Goal: Complete application form: Complete application form

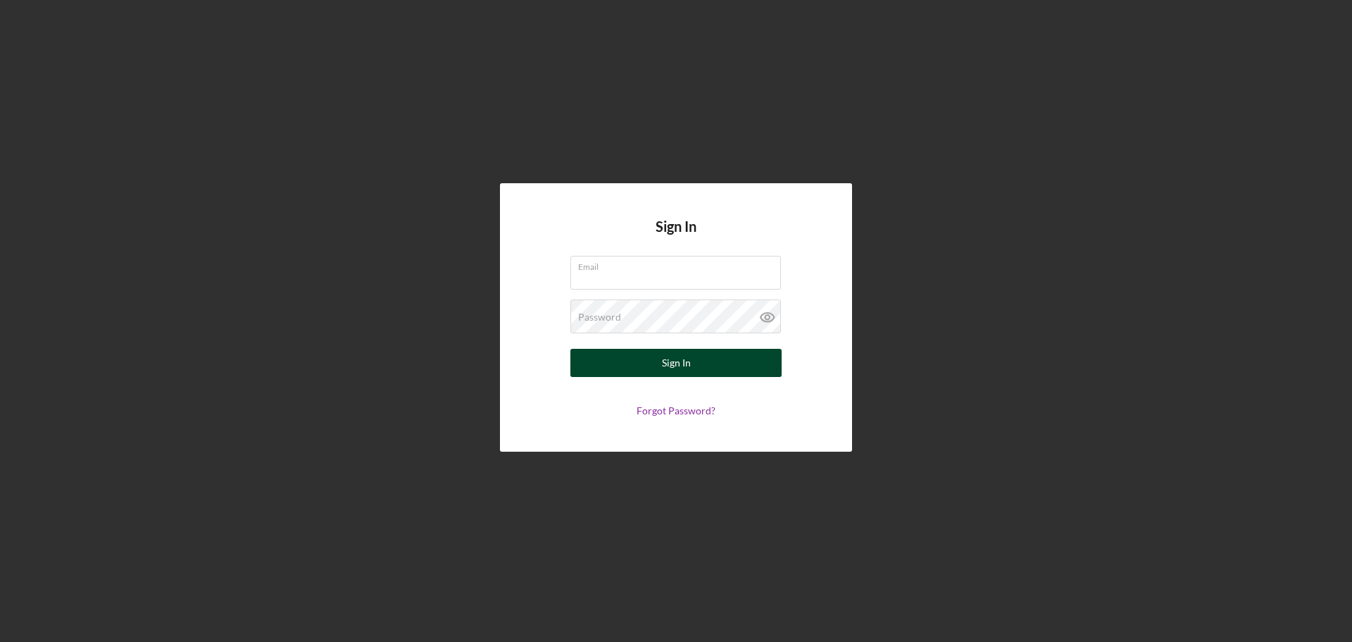
type input "[EMAIL_ADDRESS][DOMAIN_NAME]"
click at [661, 367] on button "Sign In" at bounding box center [676, 363] width 211 height 28
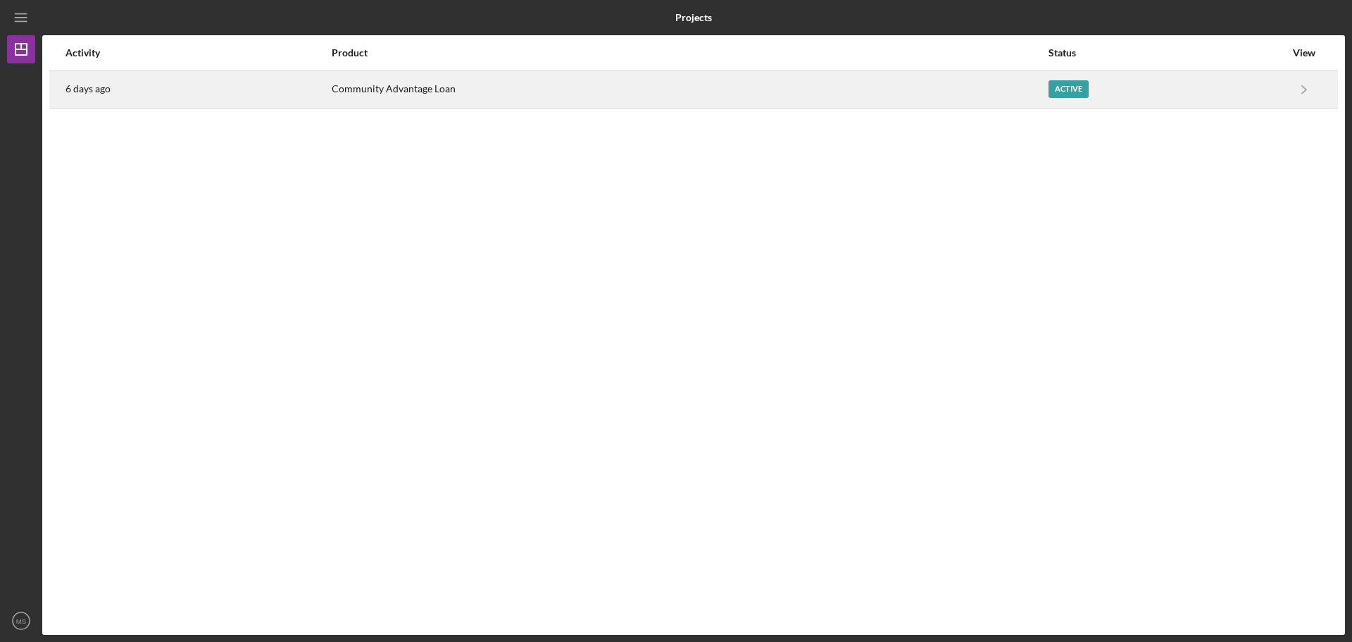
click at [1074, 92] on div "Active" at bounding box center [1069, 89] width 40 height 18
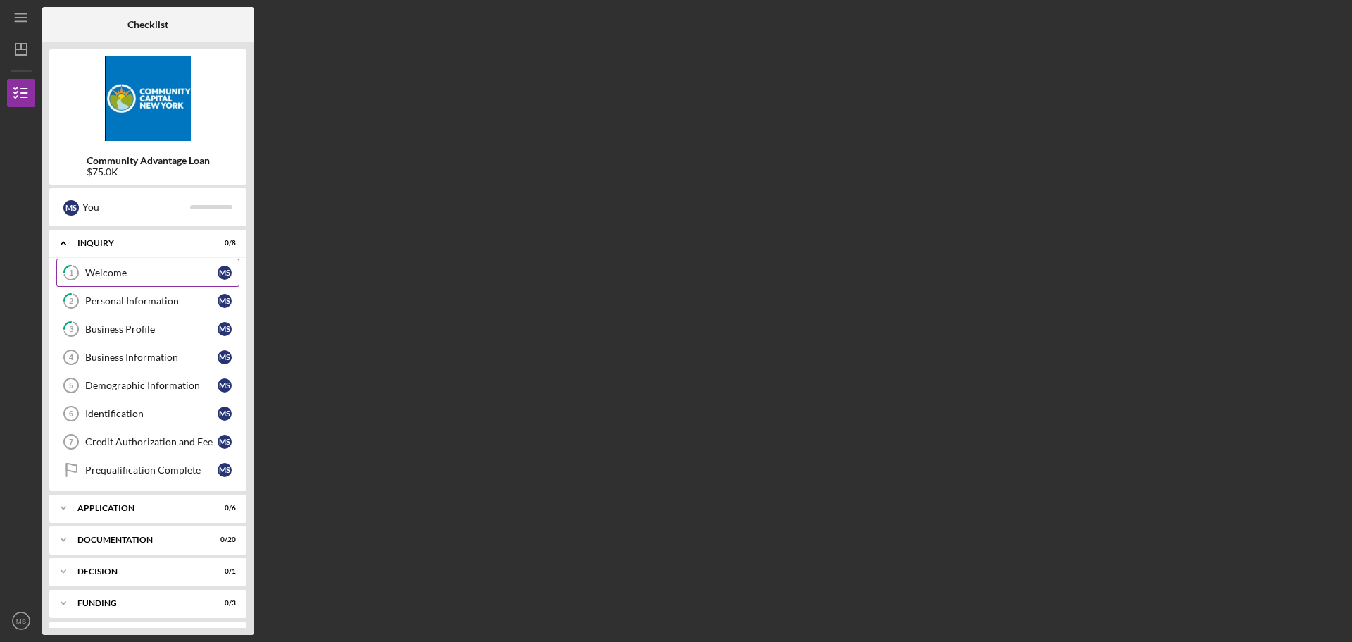
click at [127, 275] on div "Welcome" at bounding box center [151, 272] width 132 height 11
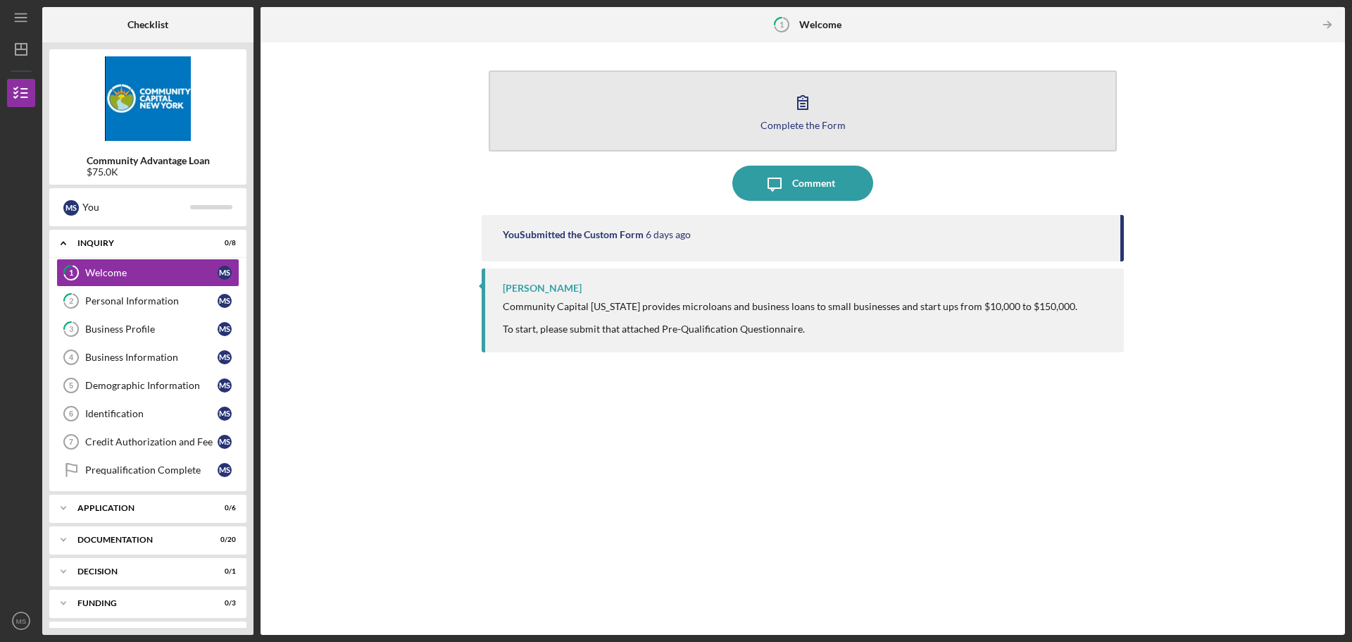
click at [808, 107] on icon "button" at bounding box center [803, 102] width 10 height 13
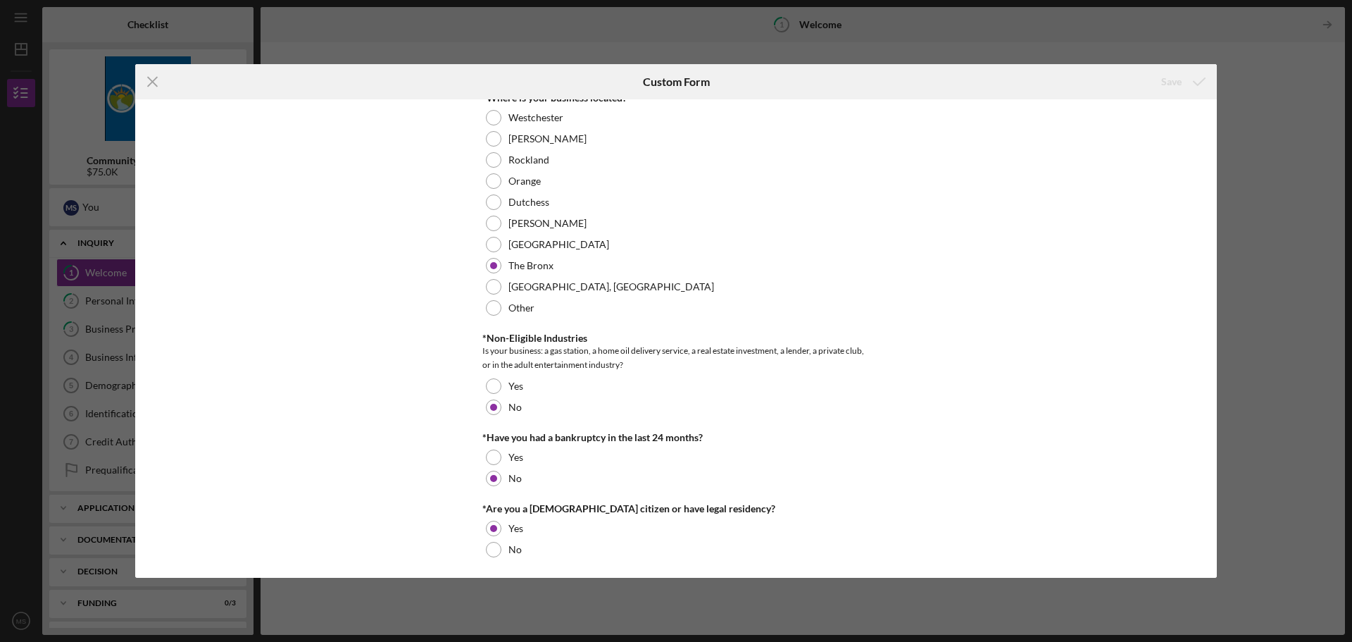
scroll to position [585, 0]
click at [783, 506] on div "*Are you a [DEMOGRAPHIC_DATA] citizen or have legal residency?" at bounding box center [675, 504] width 387 height 11
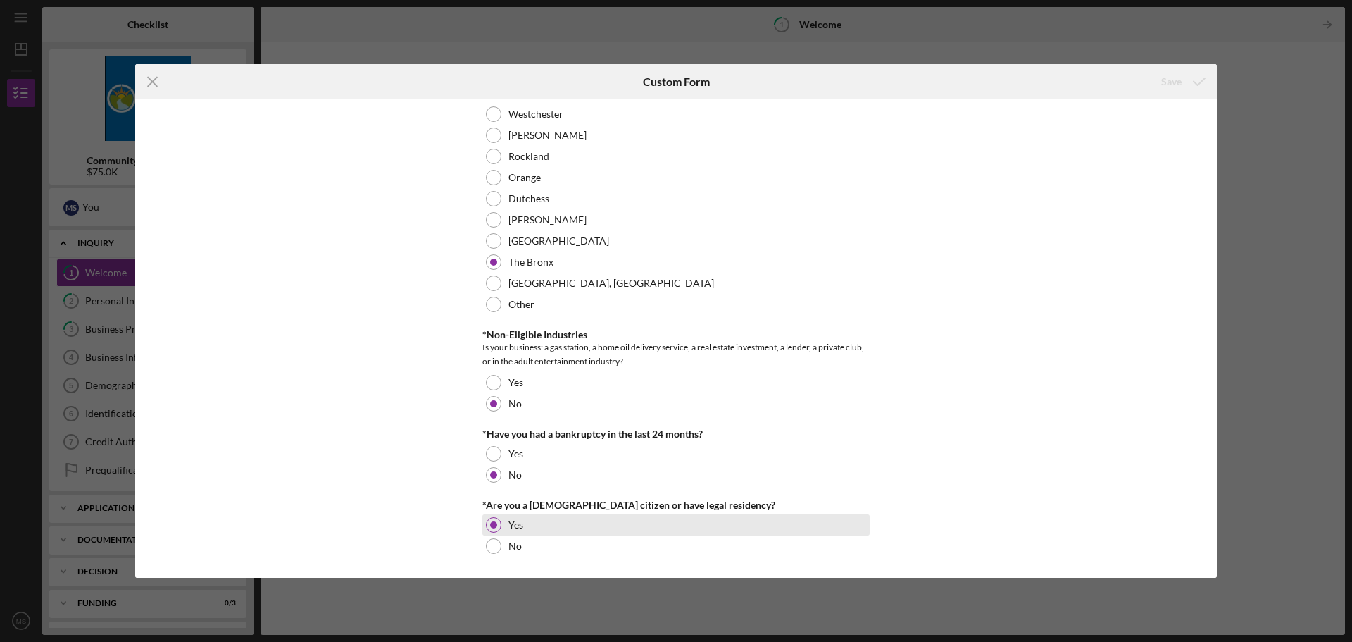
click at [490, 521] on div at bounding box center [493, 524] width 7 height 7
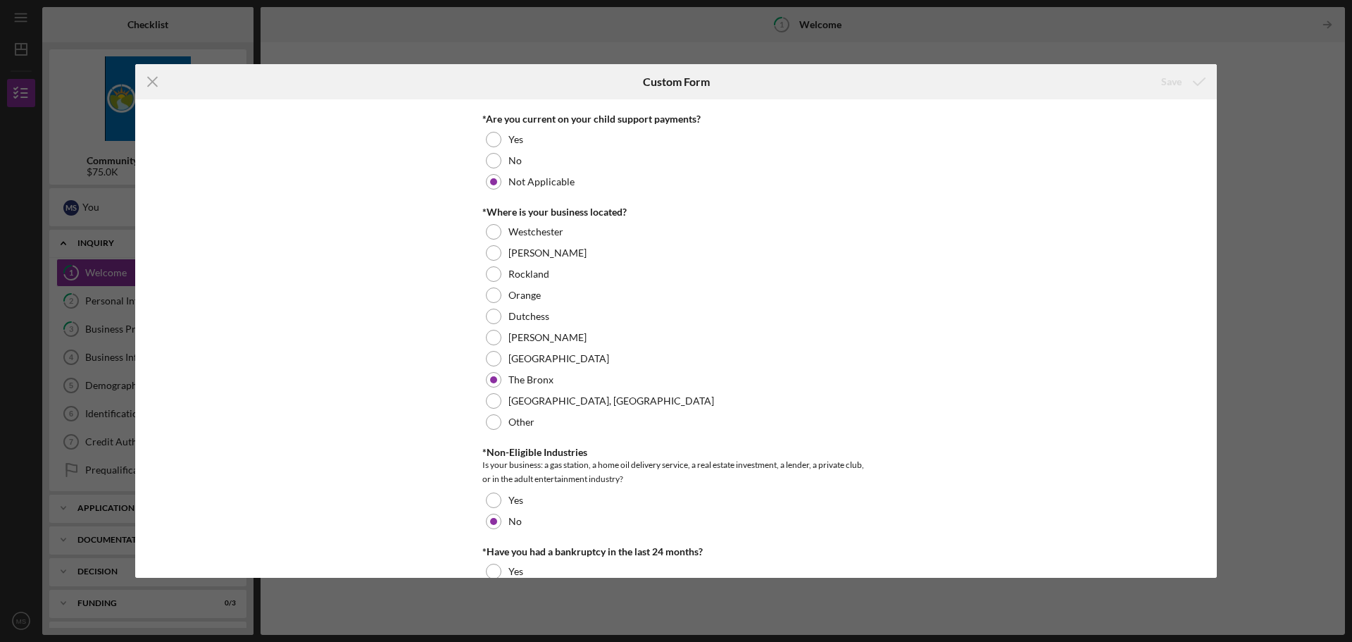
scroll to position [304, 0]
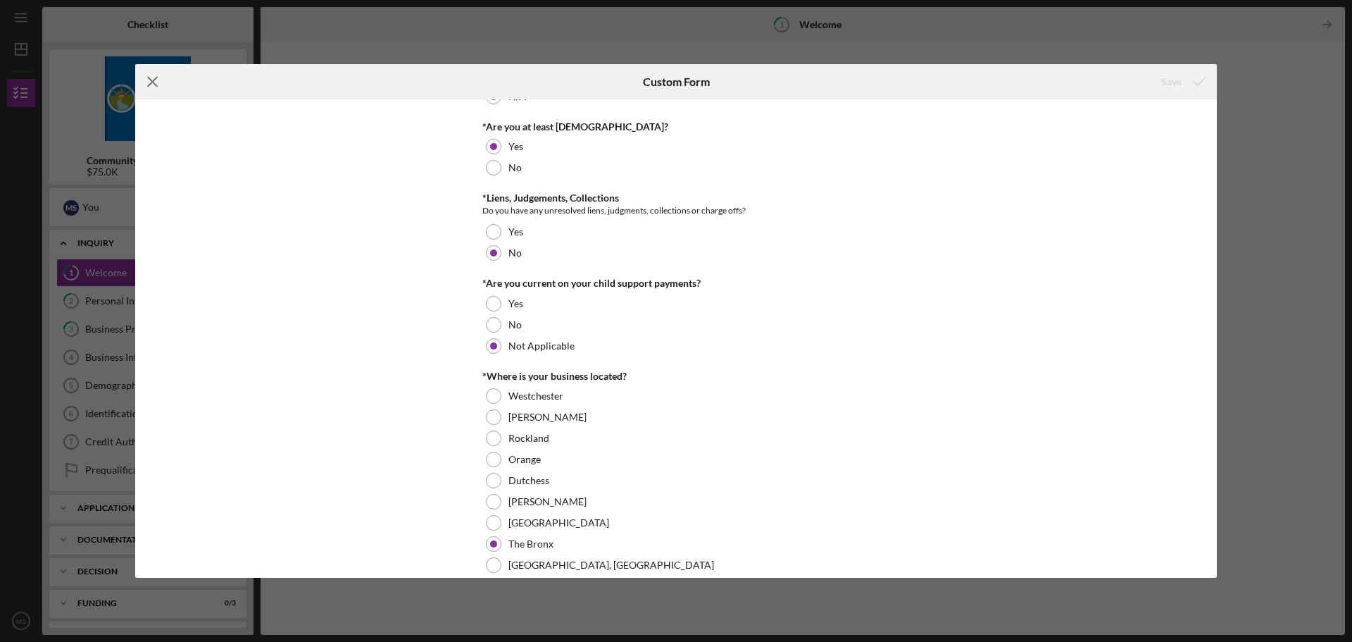
click at [156, 81] on icon "Icon/Menu Close" at bounding box center [152, 81] width 35 height 35
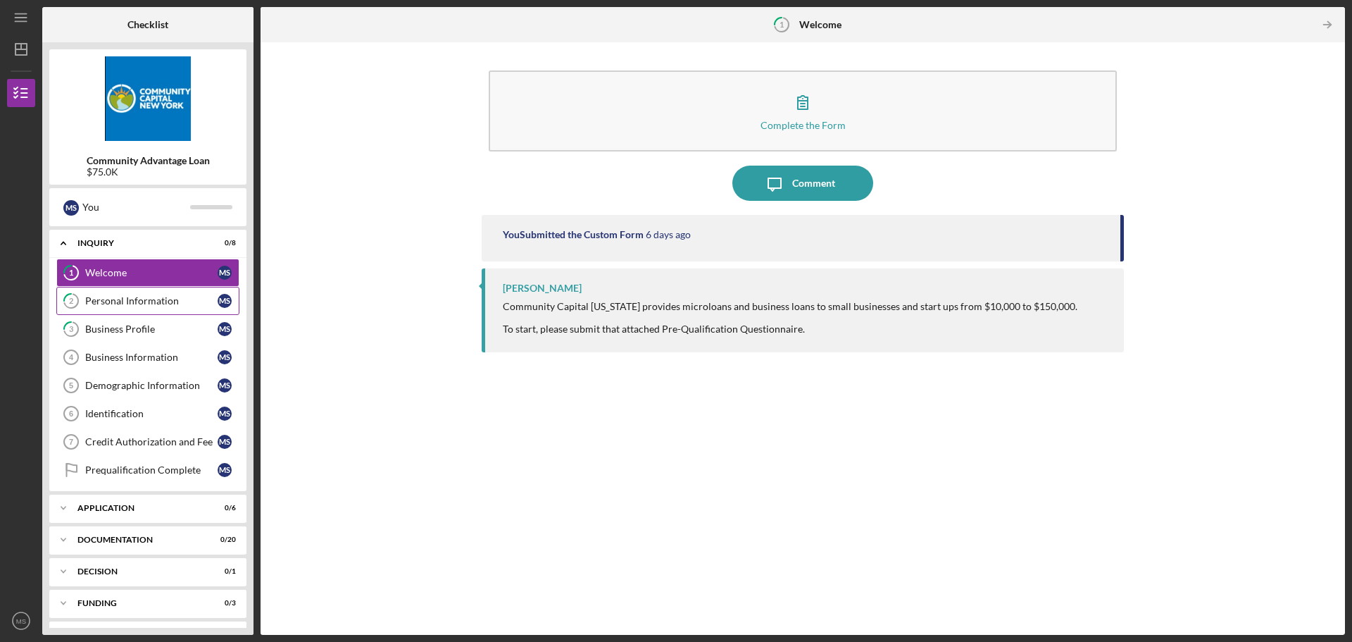
click at [146, 302] on div "Personal Information" at bounding box center [151, 300] width 132 height 11
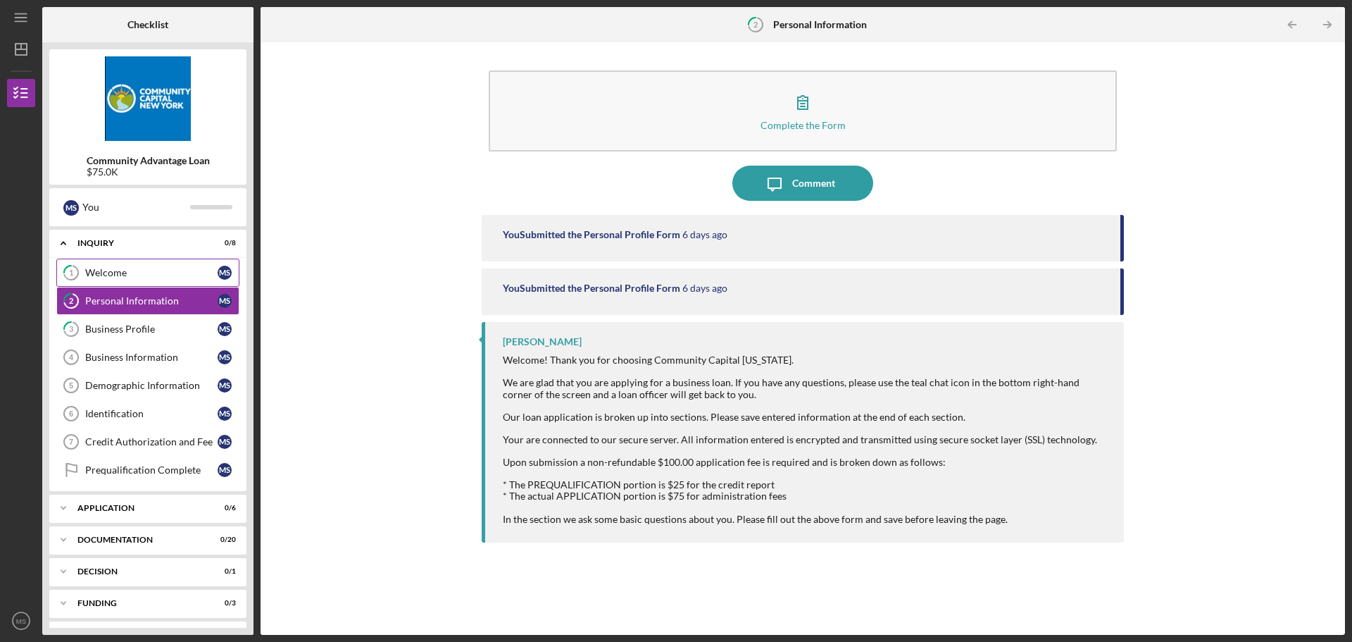
click at [119, 270] on div "Welcome" at bounding box center [151, 272] width 132 height 11
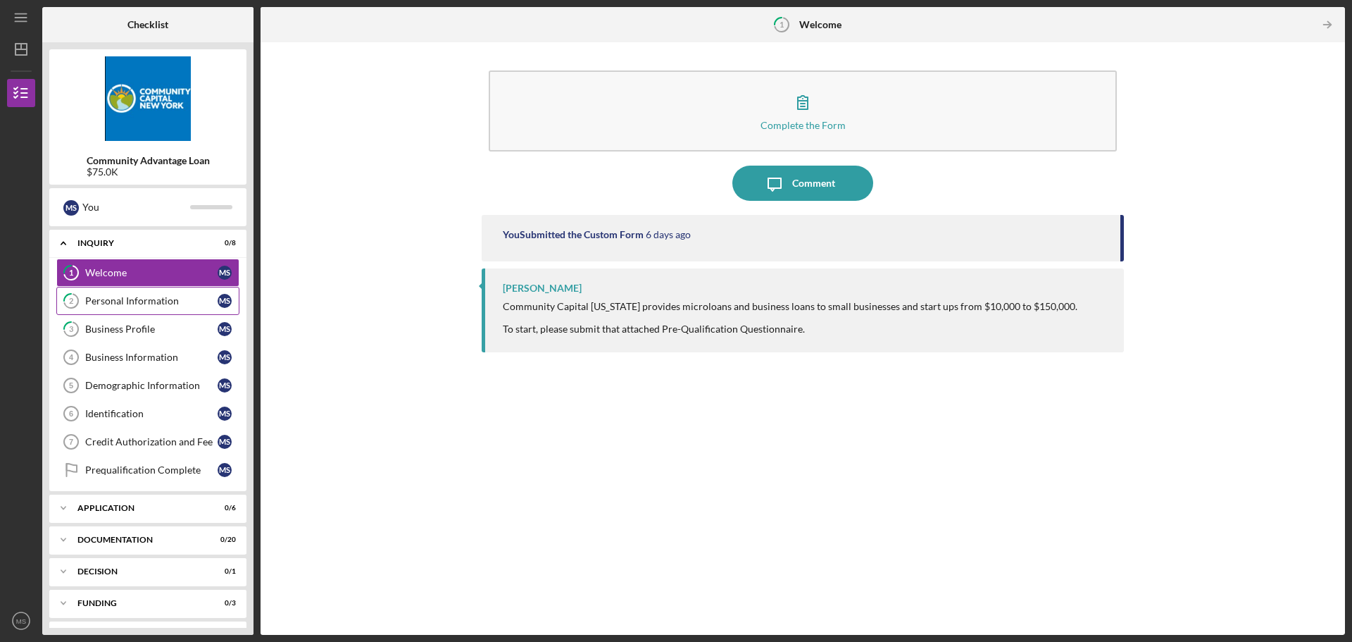
click at [130, 297] on div "Personal Information" at bounding box center [151, 300] width 132 height 11
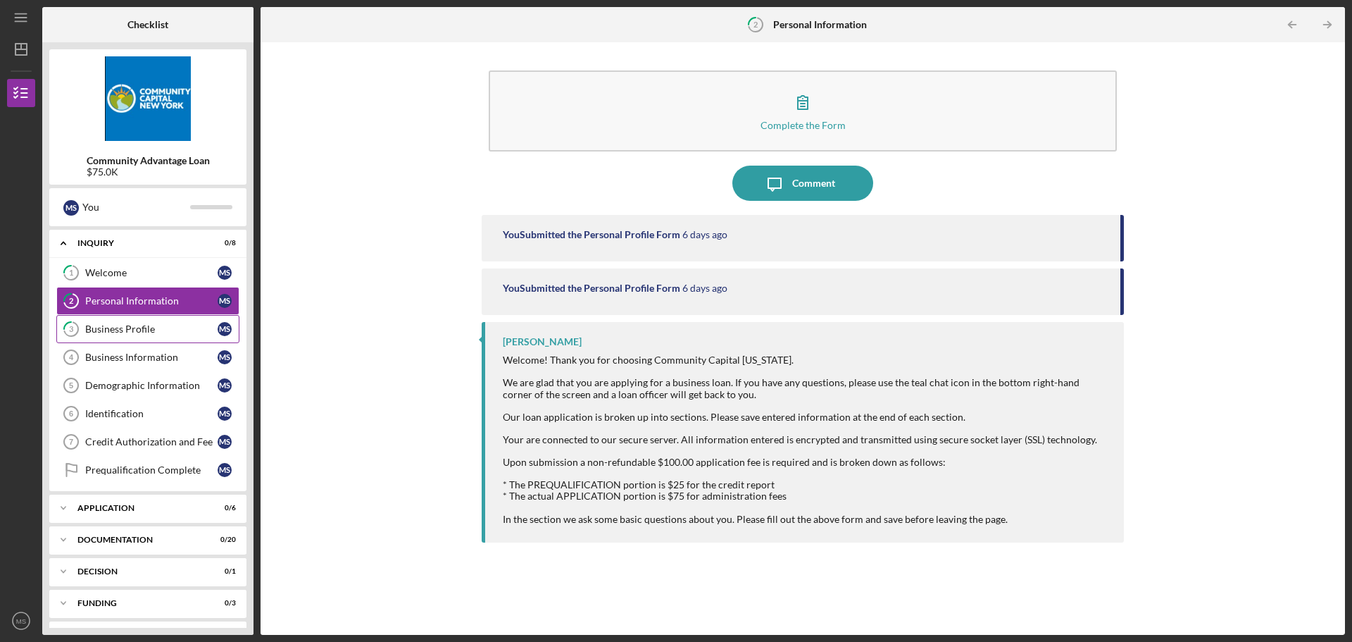
click at [122, 325] on div "Business Profile" at bounding box center [151, 328] width 132 height 11
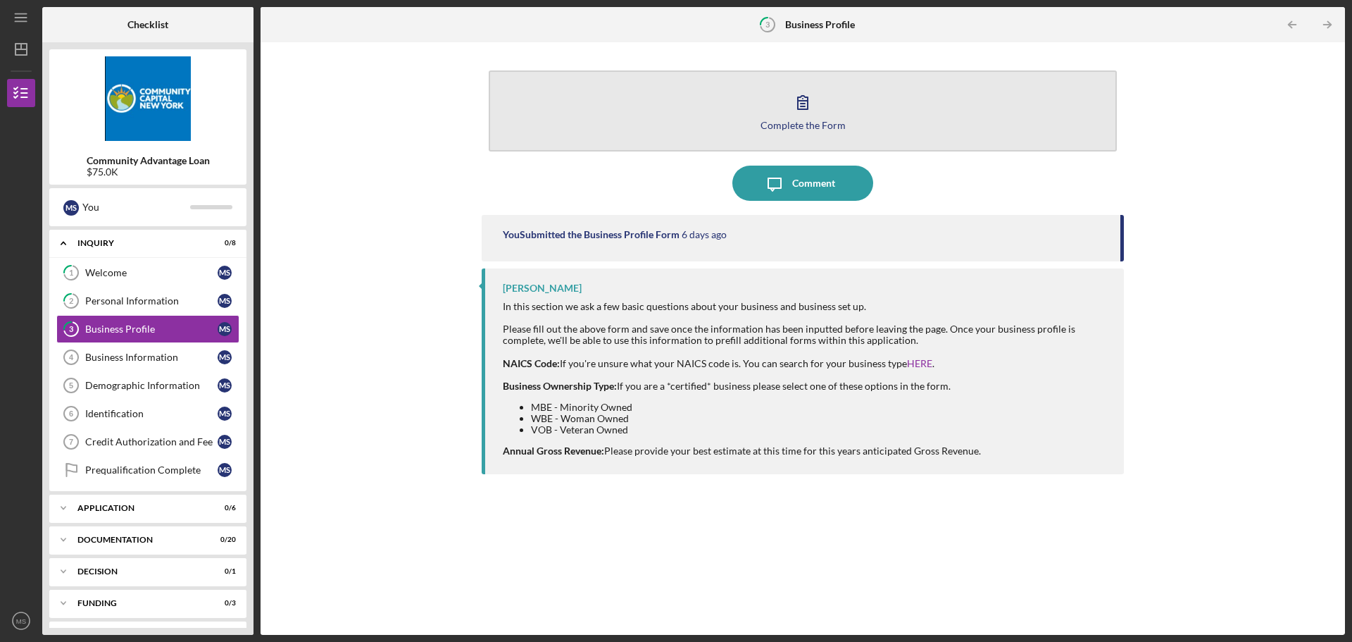
click at [797, 113] on icon "button" at bounding box center [802, 102] width 35 height 35
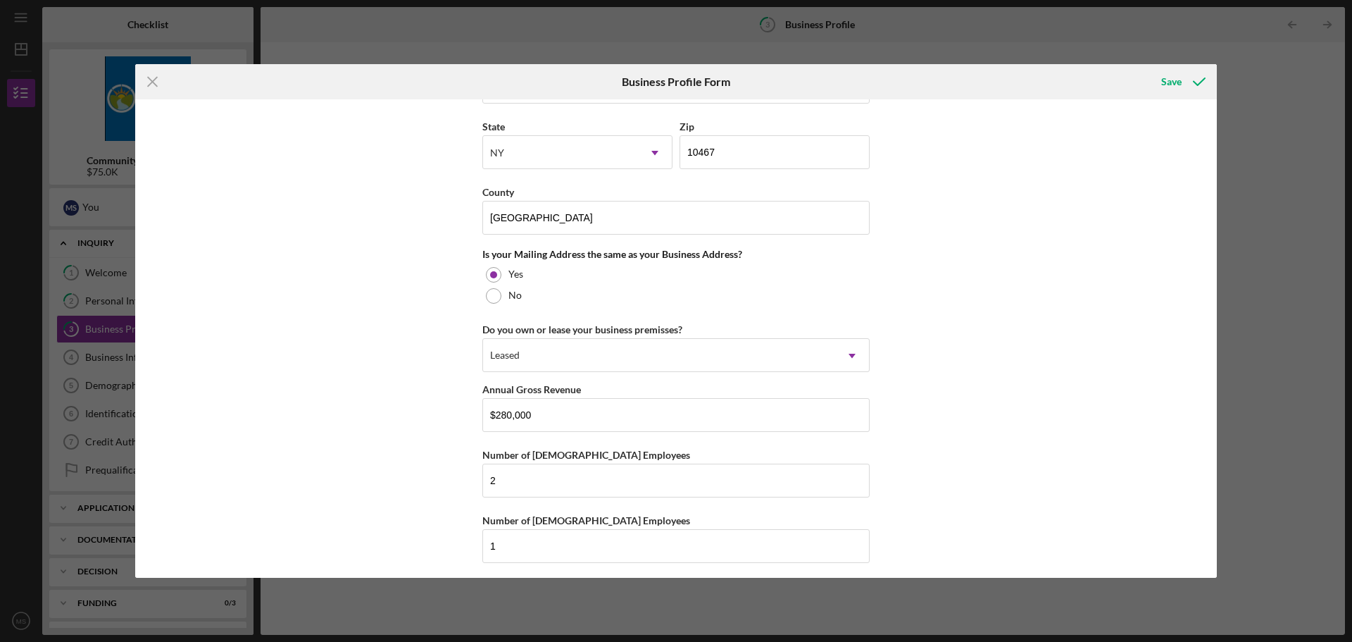
scroll to position [962, 0]
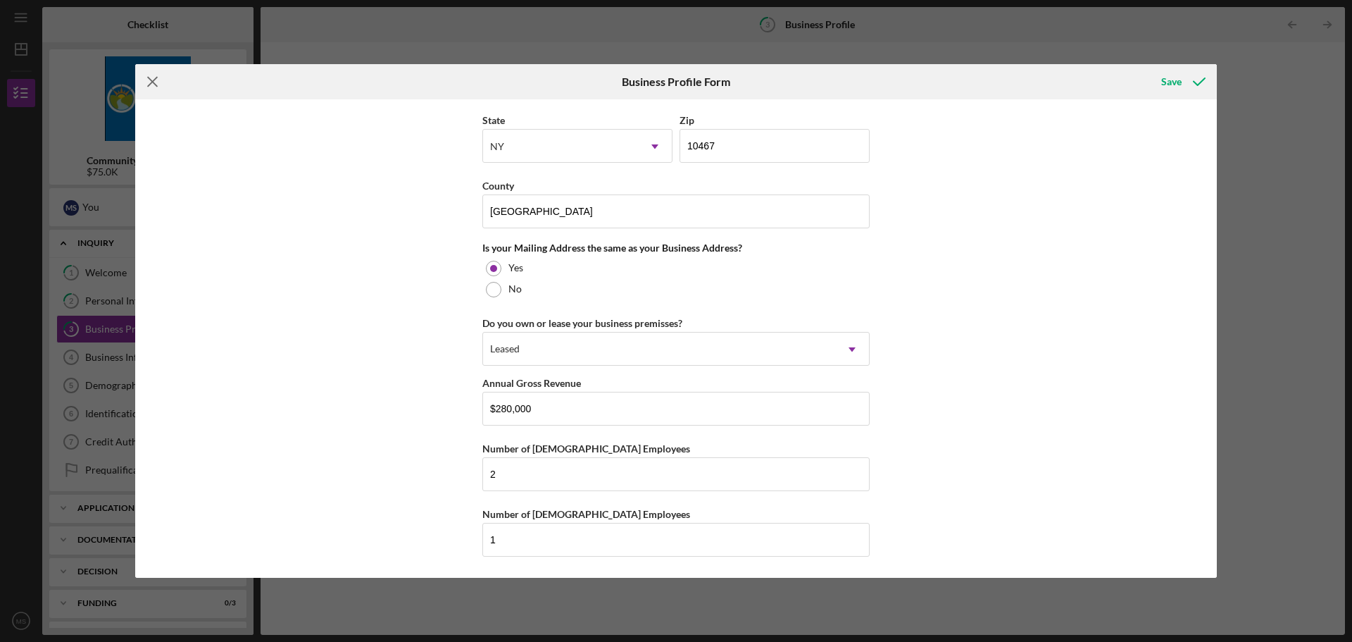
click at [150, 81] on icon "Icon/Menu Close" at bounding box center [152, 81] width 35 height 35
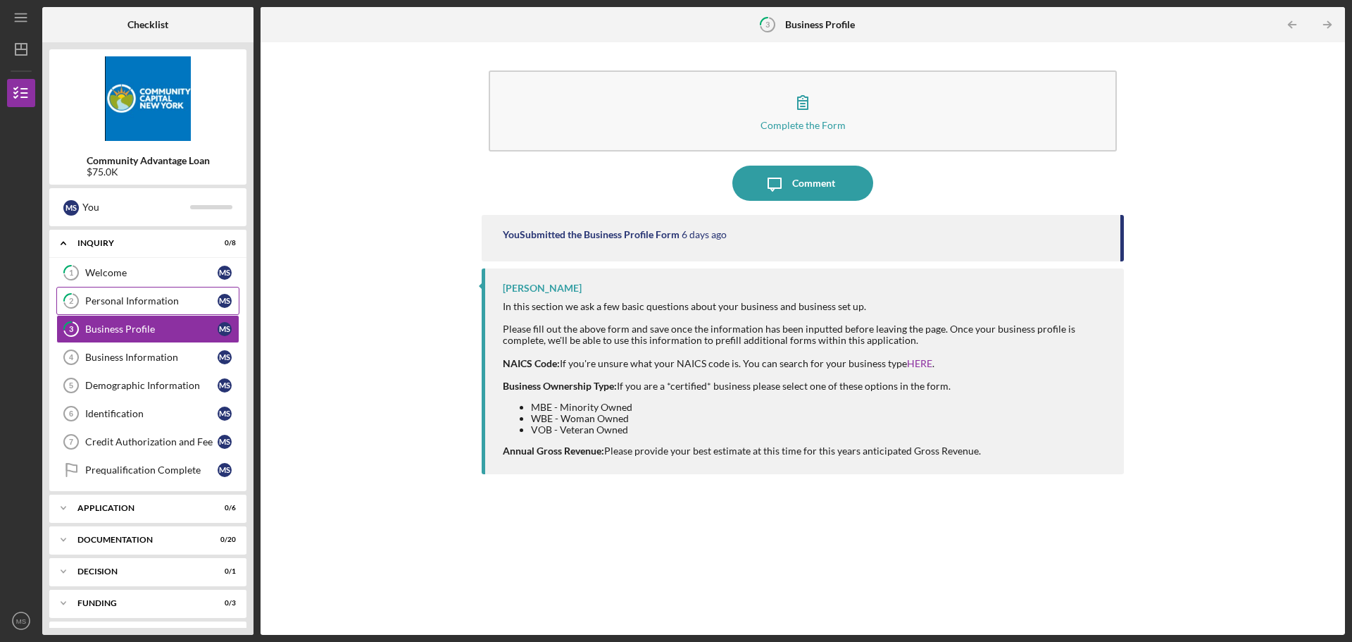
click at [118, 299] on div "Personal Information" at bounding box center [151, 300] width 132 height 11
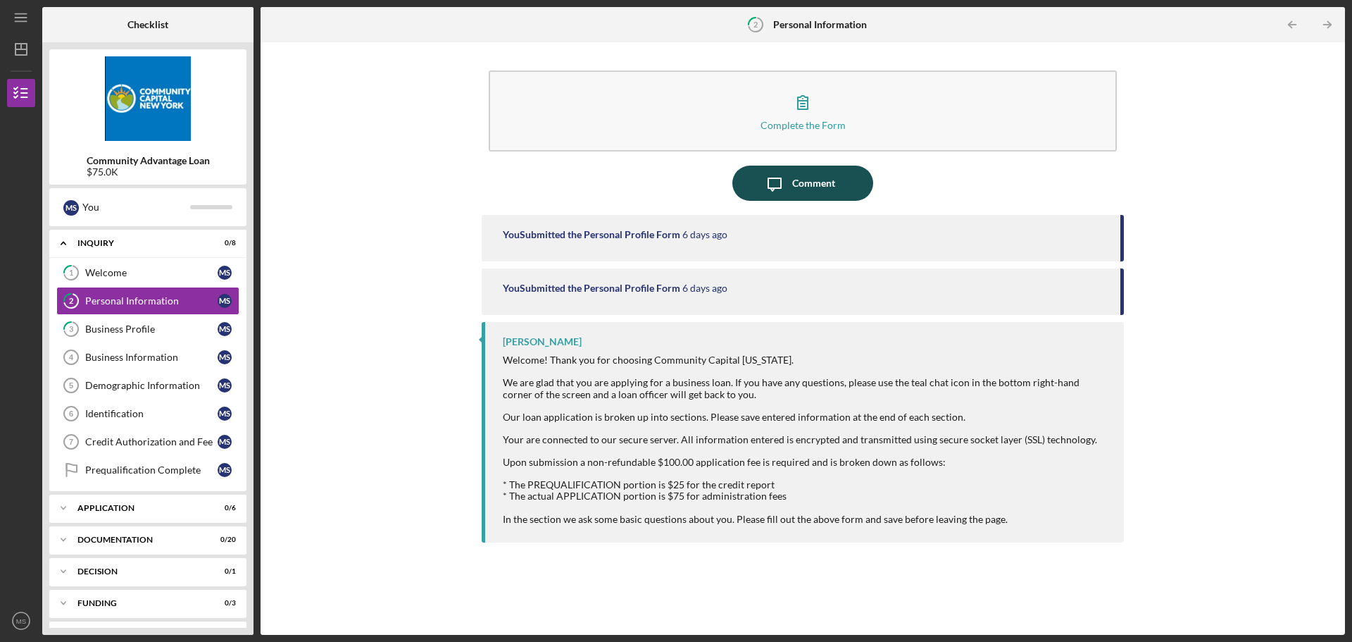
click at [798, 177] on div "Comment" at bounding box center [813, 183] width 43 height 35
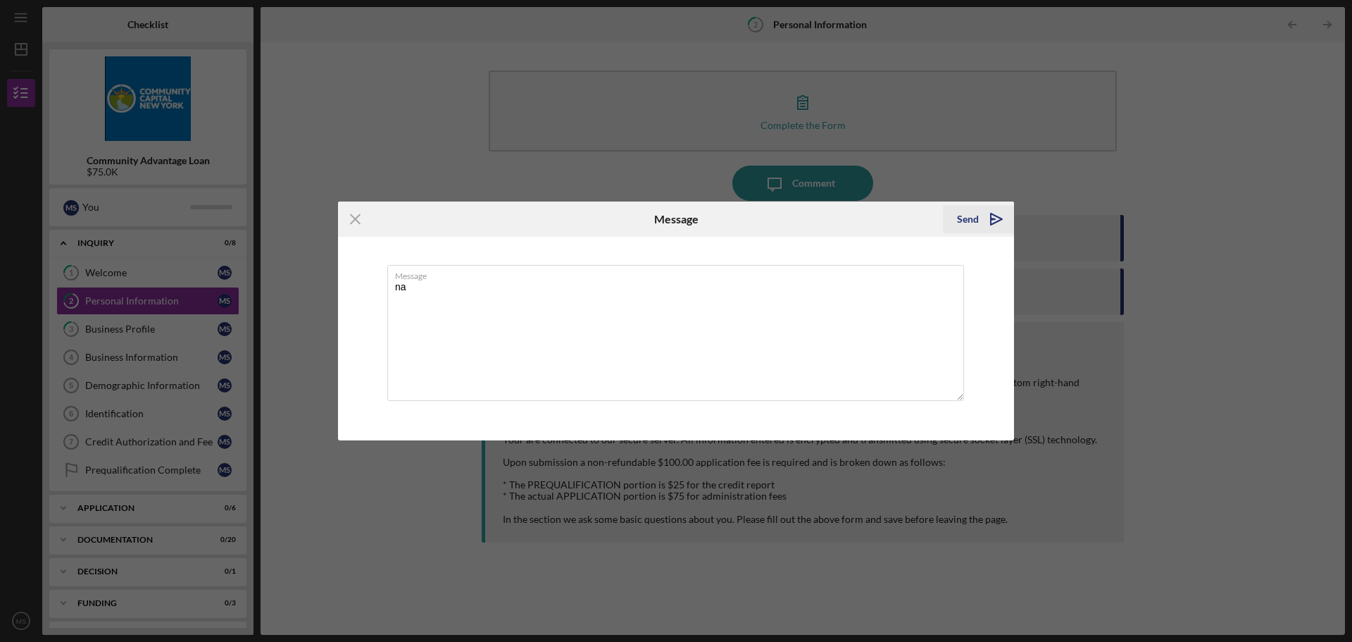
type textarea "na"
click at [971, 221] on div "Send" at bounding box center [968, 219] width 22 height 28
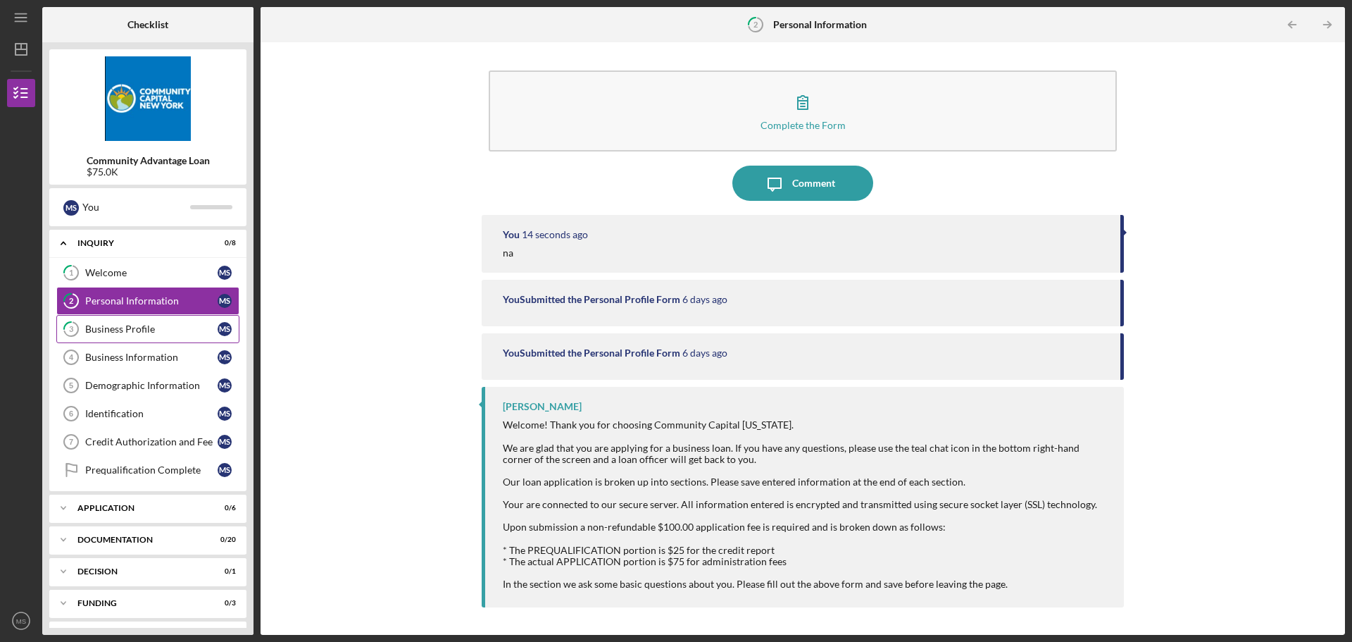
click at [125, 331] on div "Business Profile" at bounding box center [151, 328] width 132 height 11
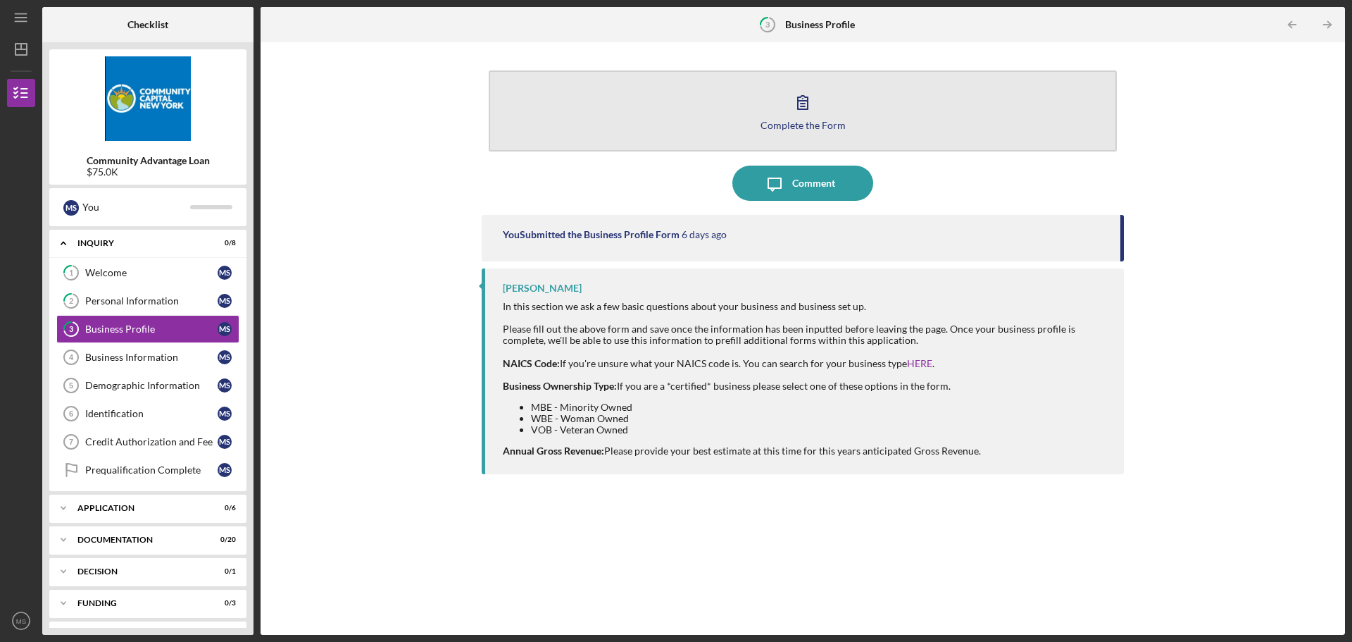
click at [802, 100] on icon "button" at bounding box center [802, 102] width 35 height 35
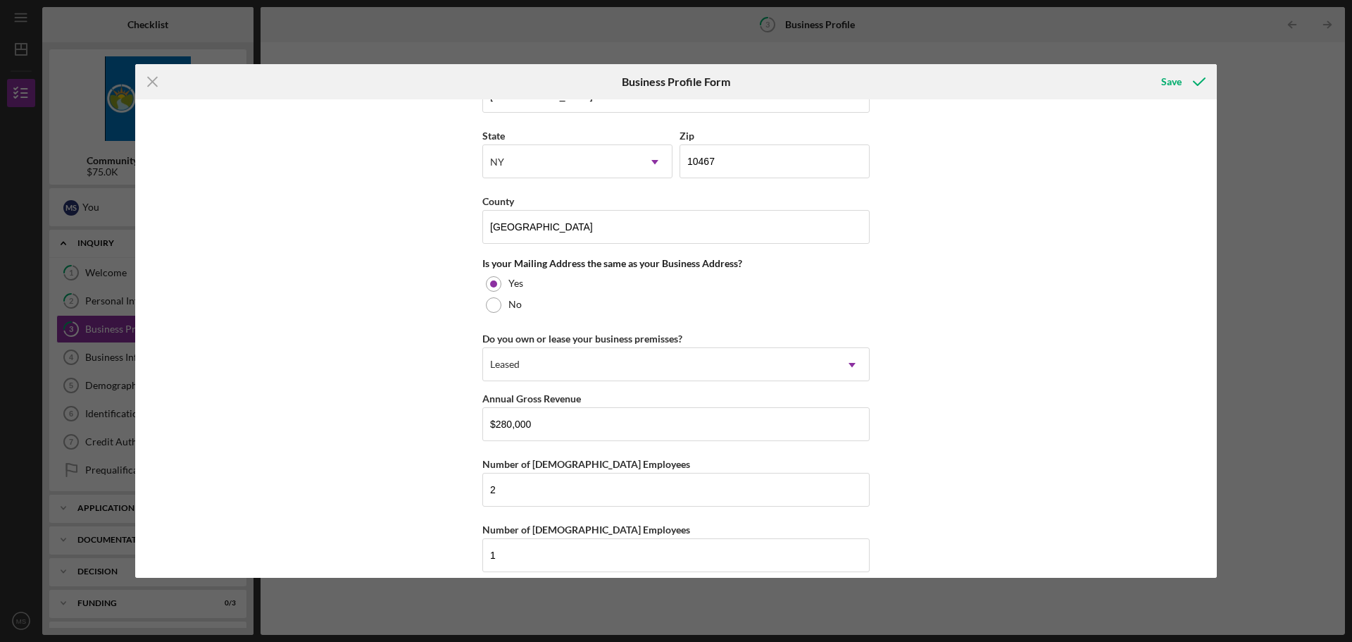
scroll to position [962, 0]
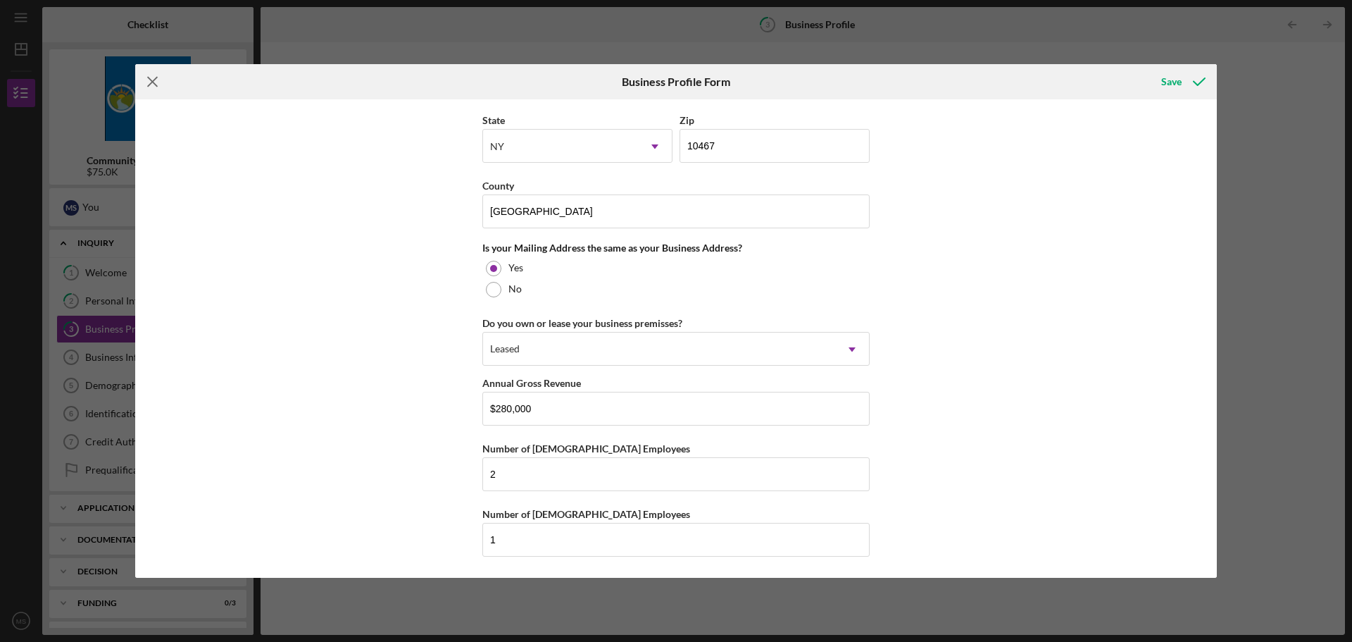
click at [148, 78] on line at bounding box center [152, 81] width 9 height 9
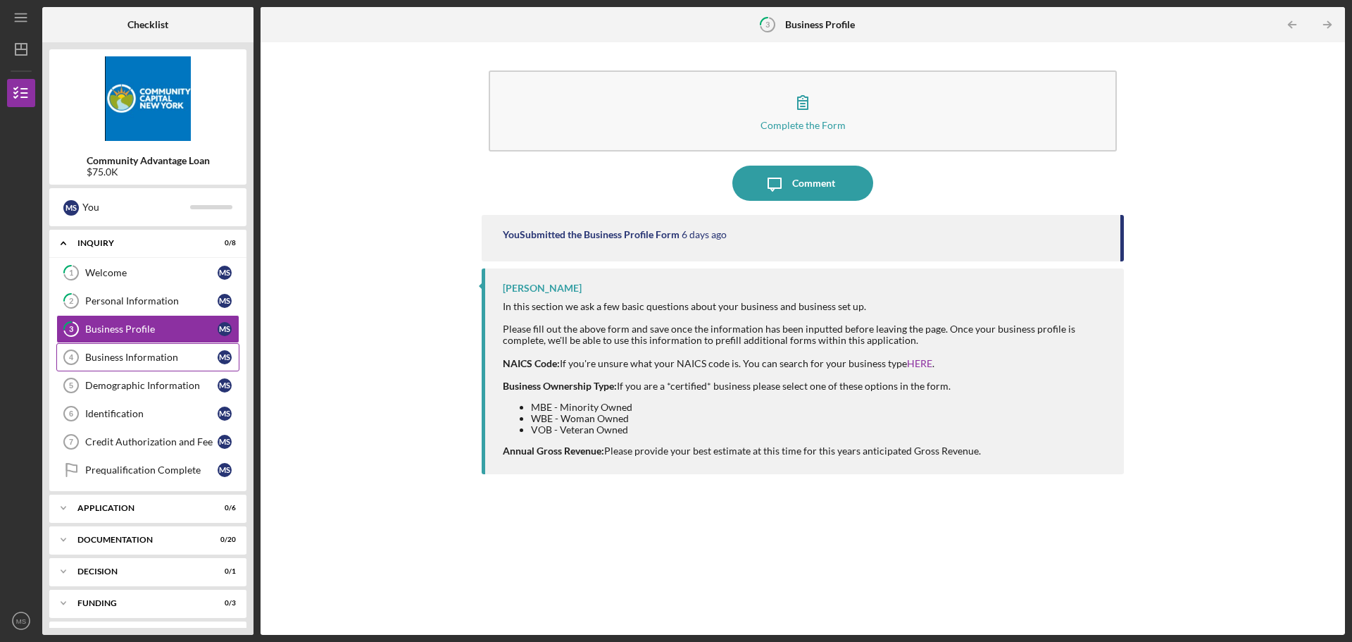
drag, startPoint x: 130, startPoint y: 359, endPoint x: 150, endPoint y: 358, distance: 19.8
click at [130, 359] on div "Business Information" at bounding box center [151, 356] width 132 height 11
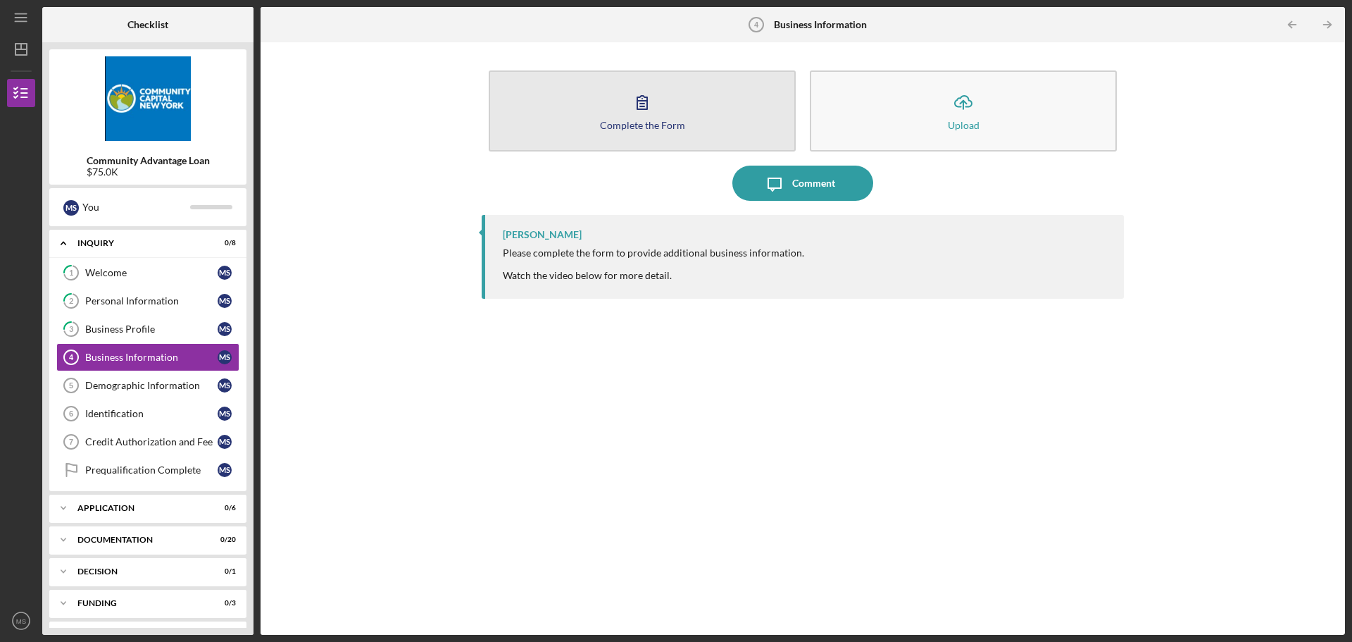
click at [627, 100] on icon "button" at bounding box center [642, 102] width 35 height 35
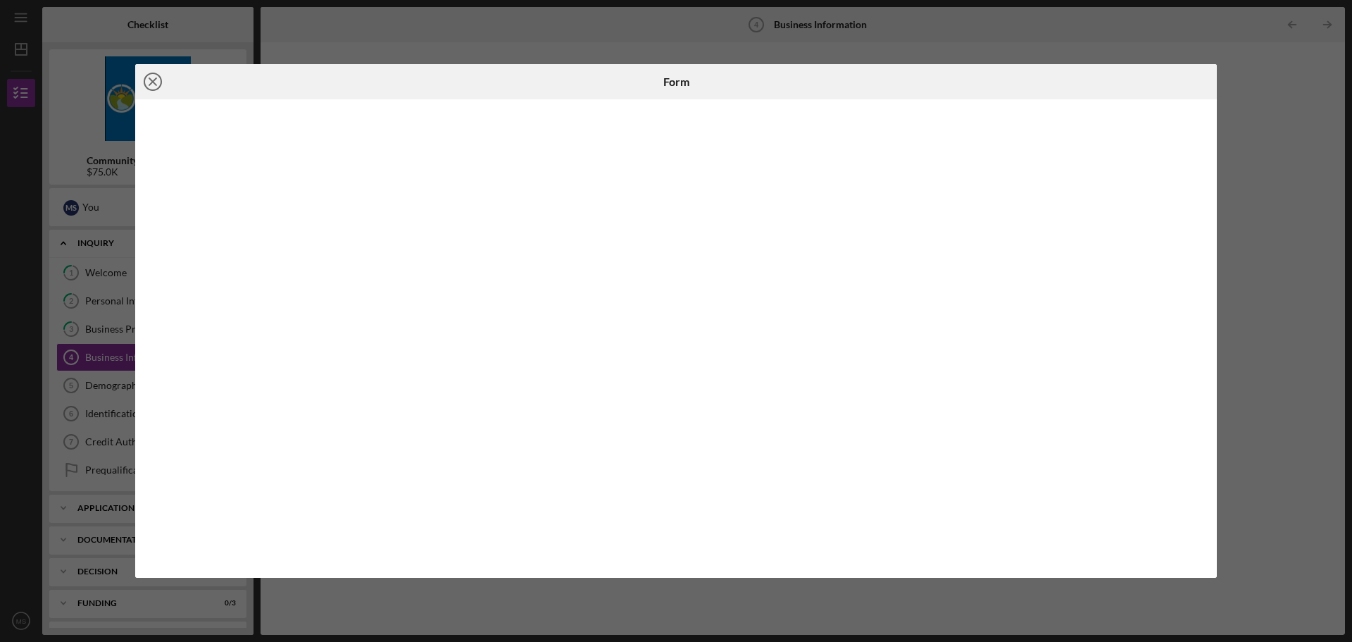
click at [151, 82] on icon "Icon/Close" at bounding box center [152, 81] width 35 height 35
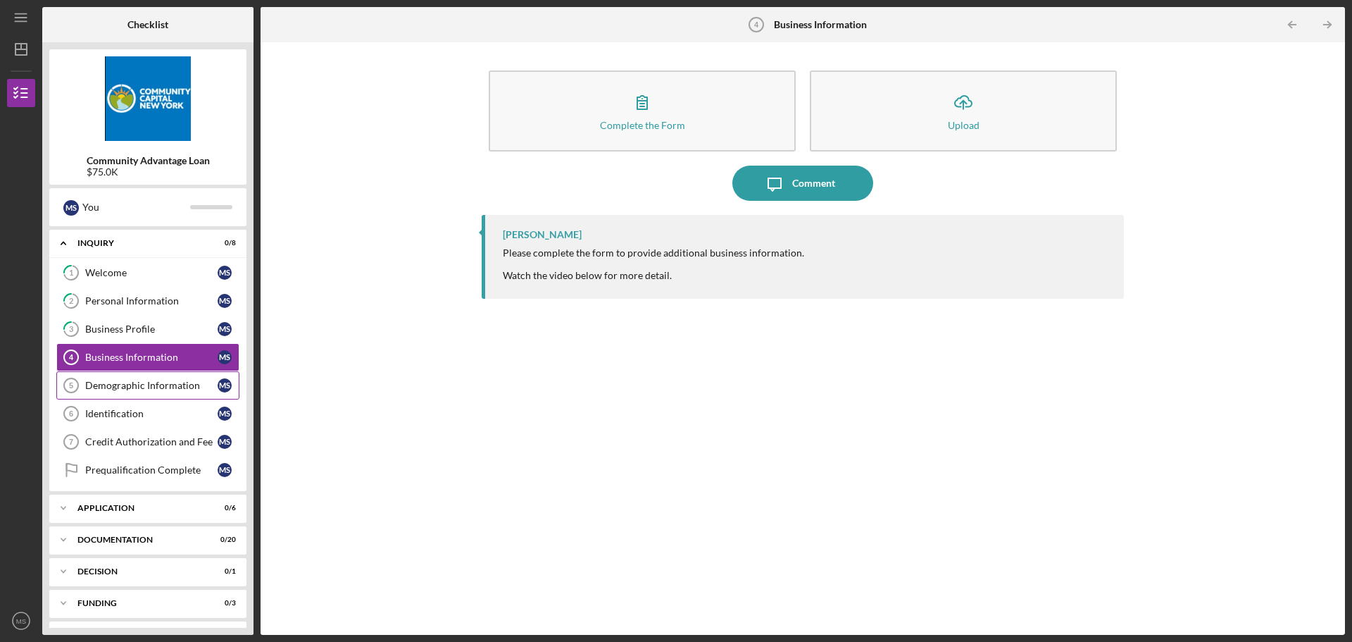
click at [113, 383] on div "Demographic Information" at bounding box center [151, 385] width 132 height 11
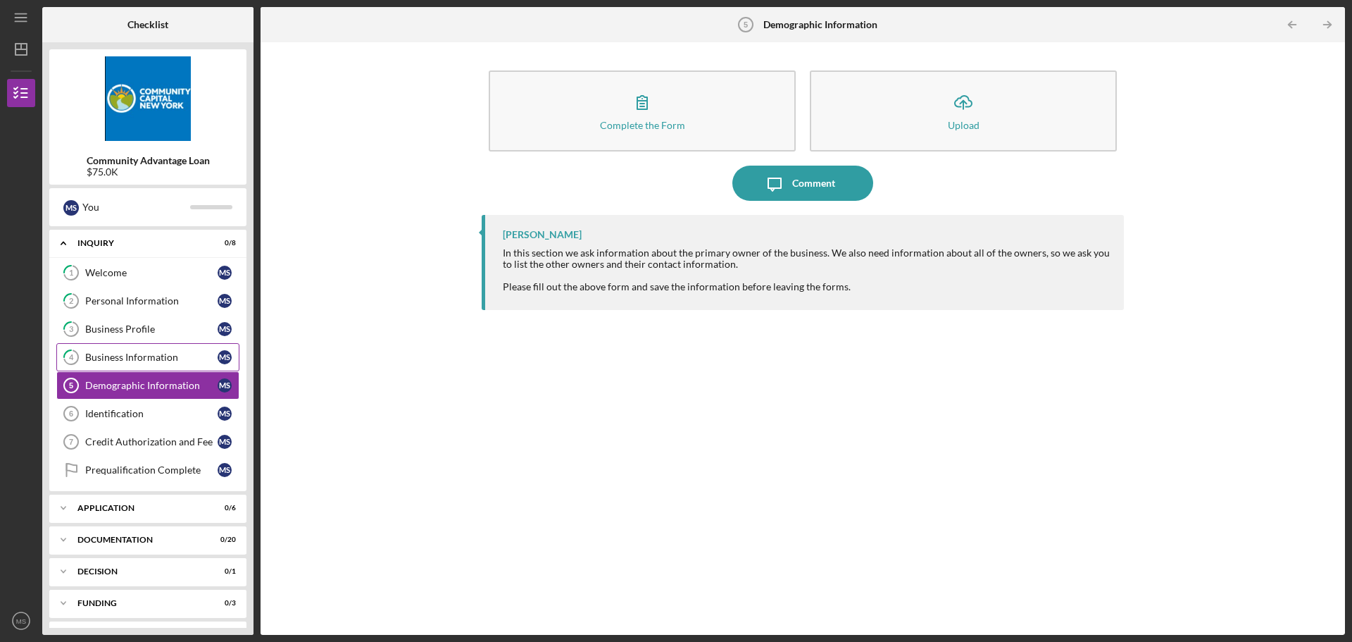
click at [114, 355] on div "Business Information" at bounding box center [151, 356] width 132 height 11
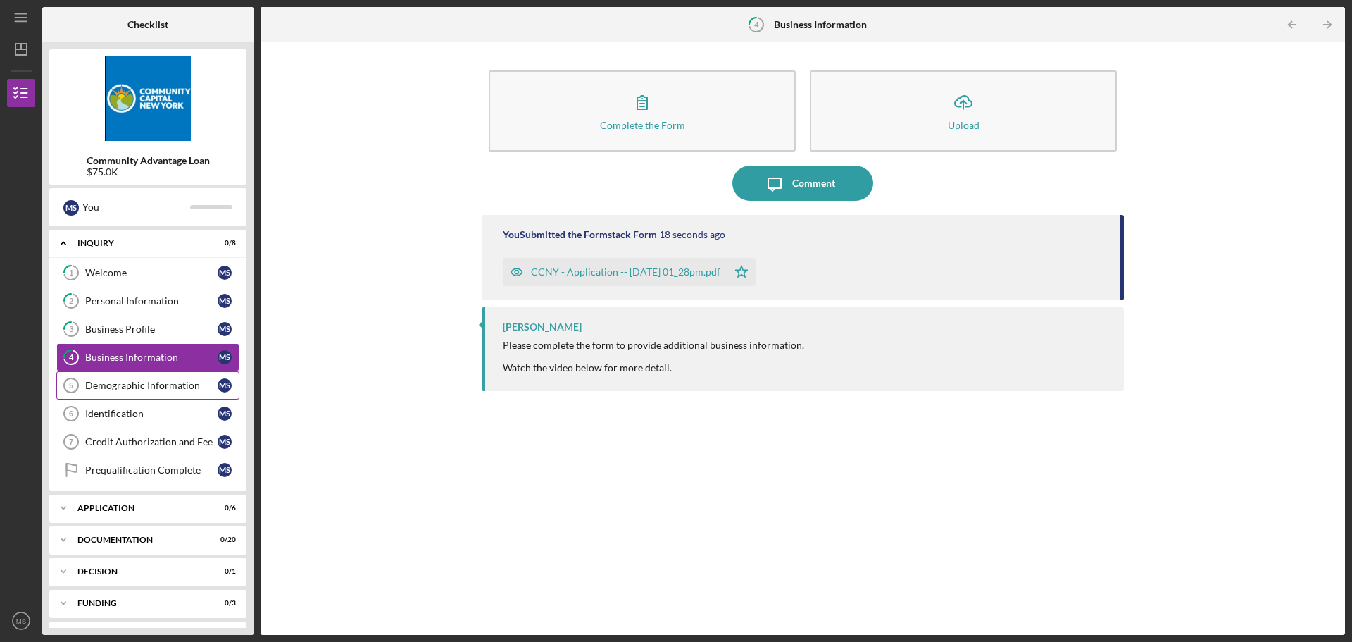
click at [132, 385] on div "Demographic Information" at bounding box center [151, 385] width 132 height 11
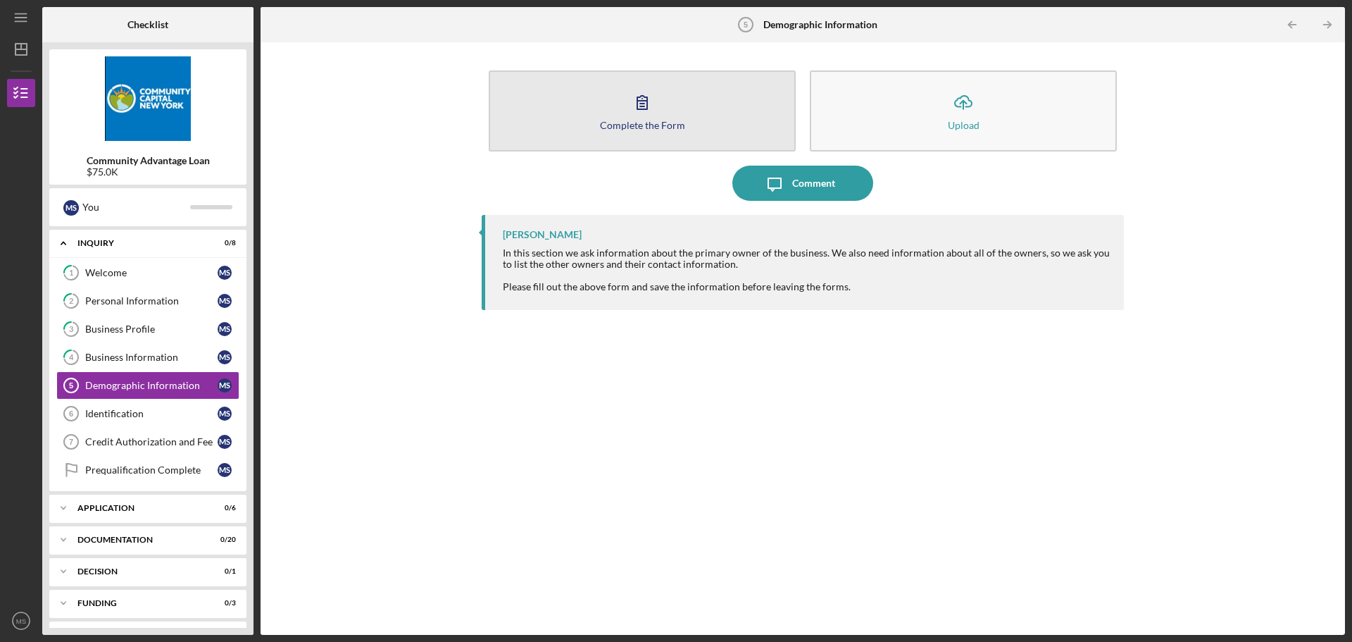
click at [635, 99] on icon "button" at bounding box center [642, 102] width 35 height 35
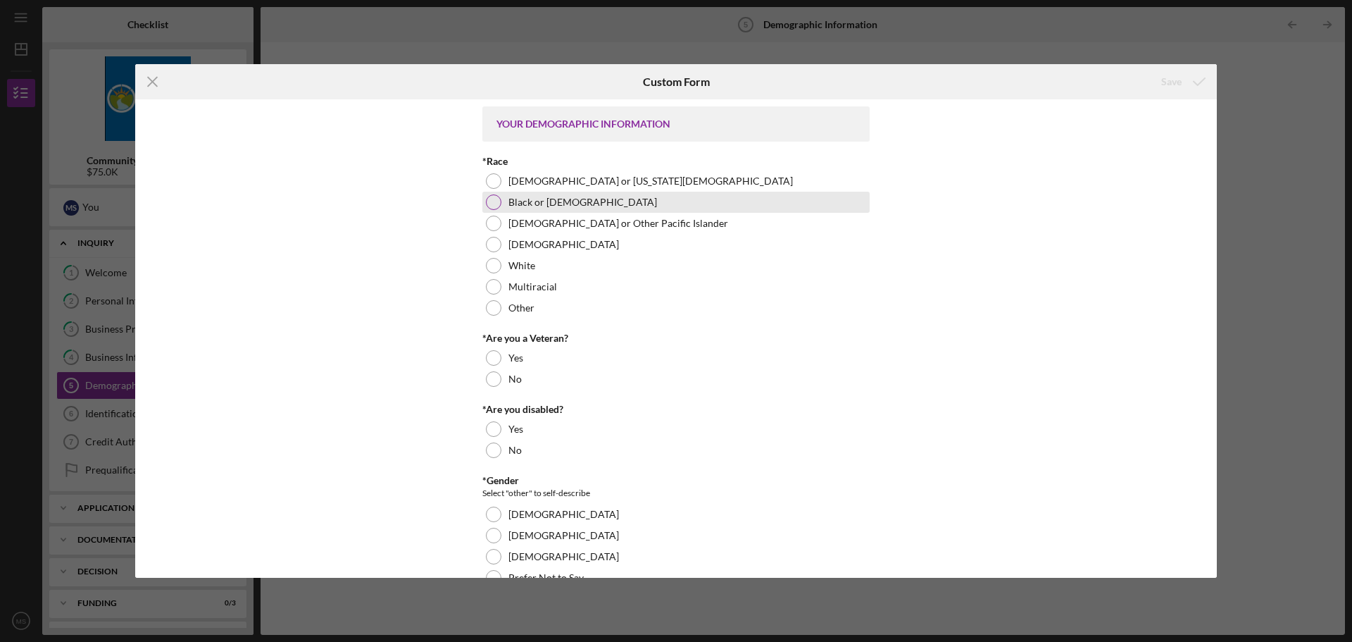
click at [492, 207] on div at bounding box center [493, 201] width 15 height 15
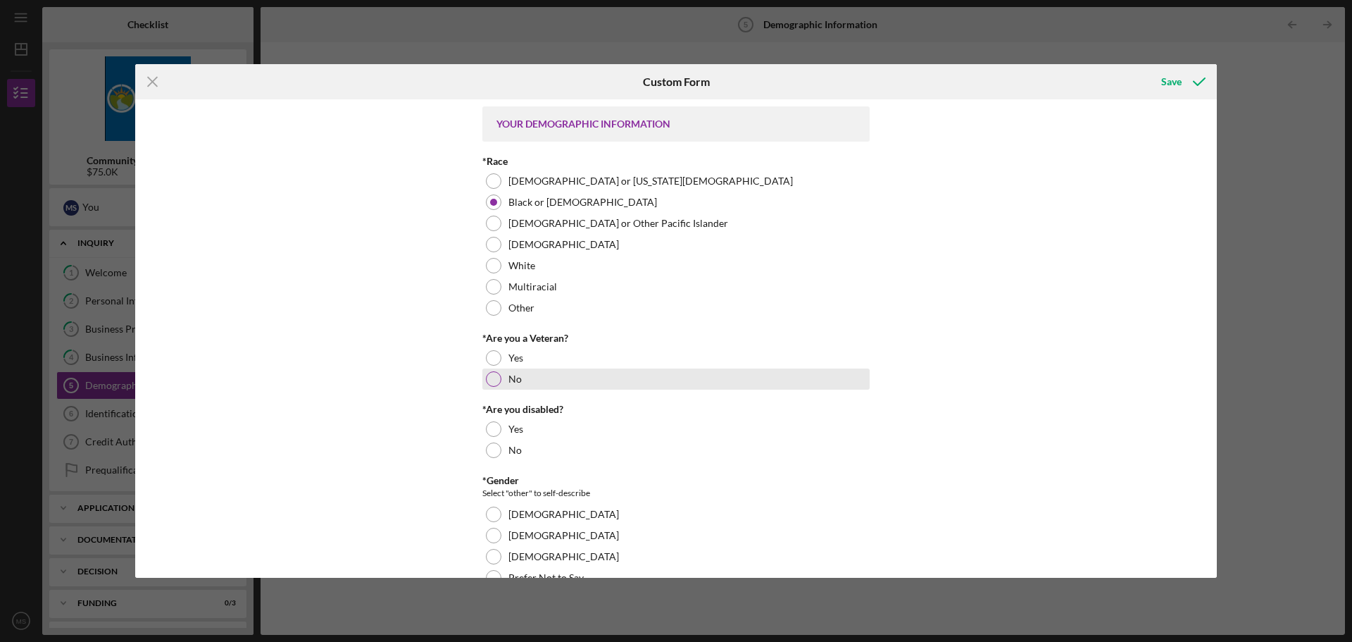
click at [487, 378] on div at bounding box center [493, 378] width 15 height 15
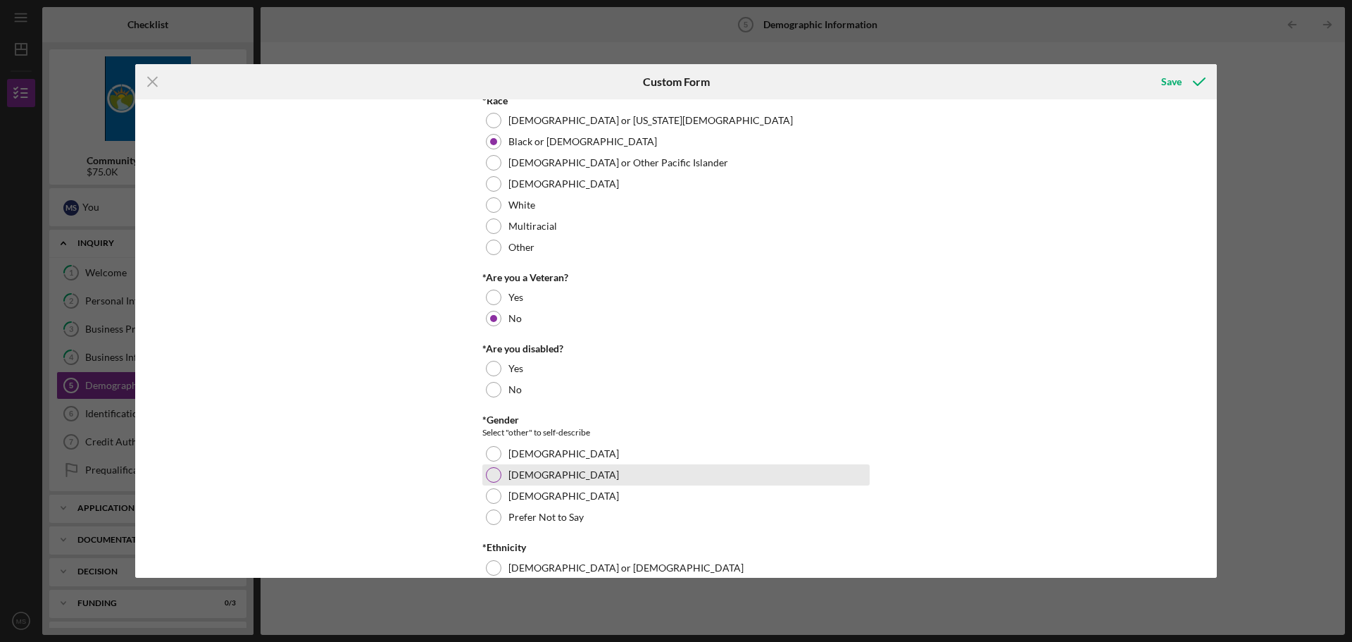
scroll to position [141, 0]
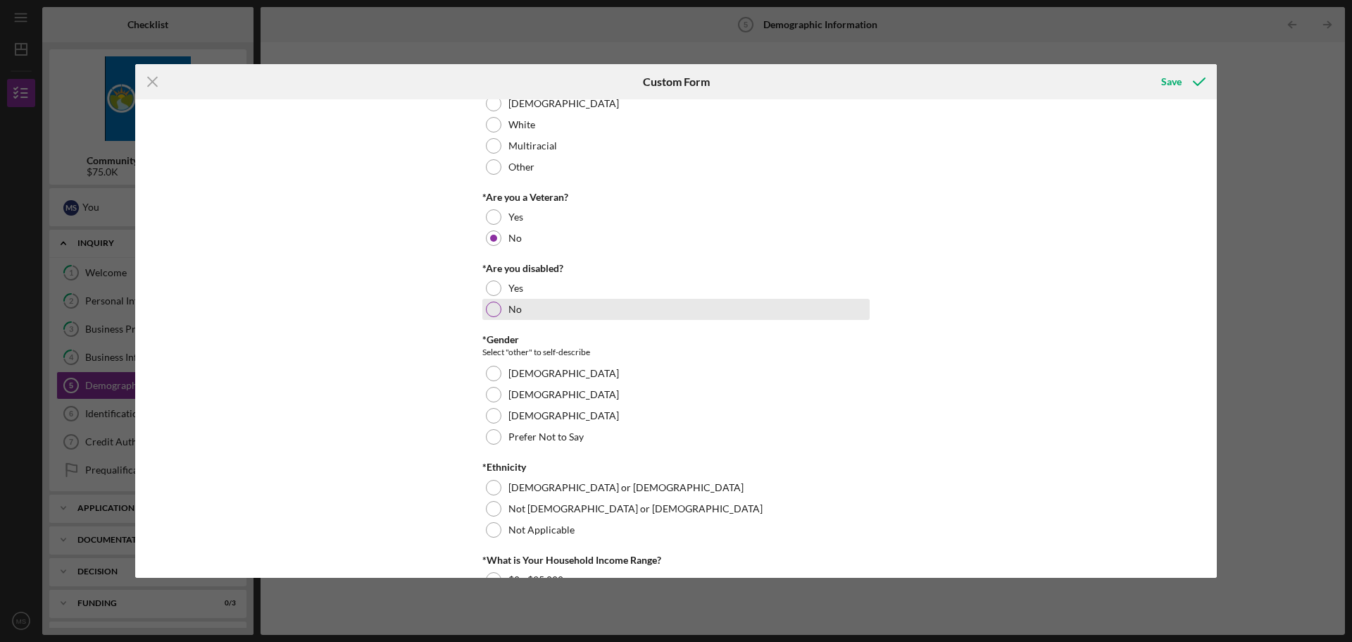
click at [490, 305] on div at bounding box center [493, 308] width 15 height 15
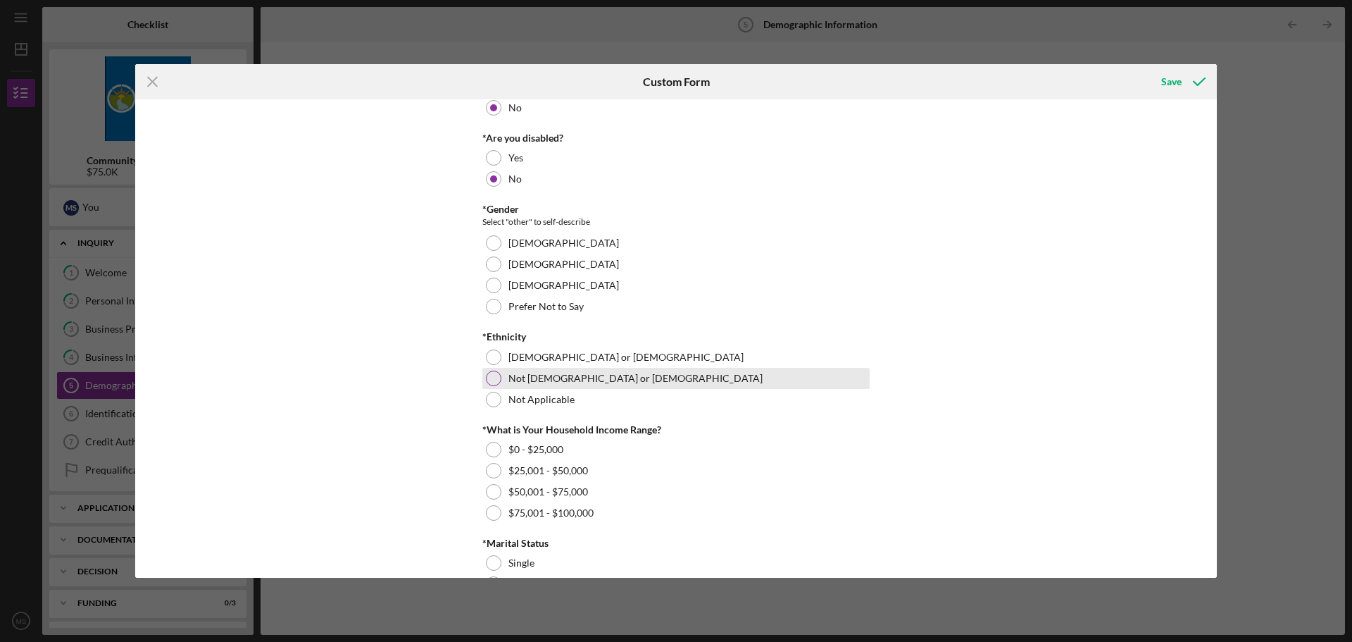
scroll to position [282, 0]
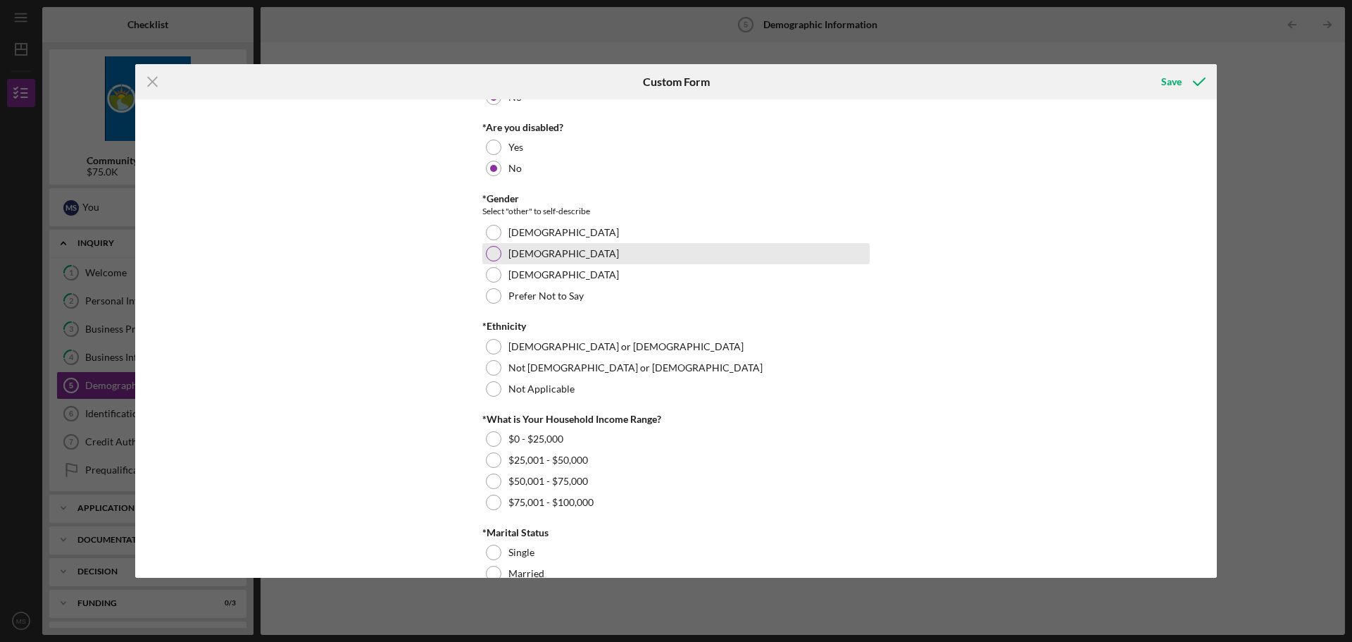
click at [492, 254] on div at bounding box center [493, 253] width 15 height 15
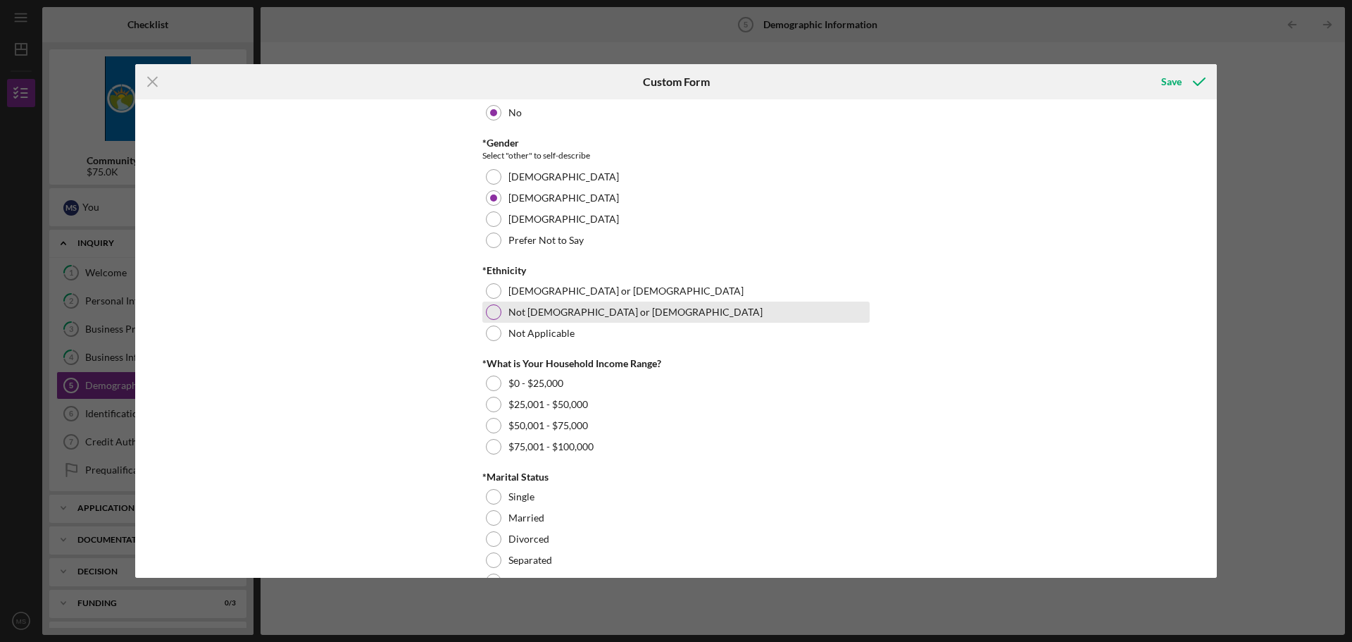
scroll to position [423, 0]
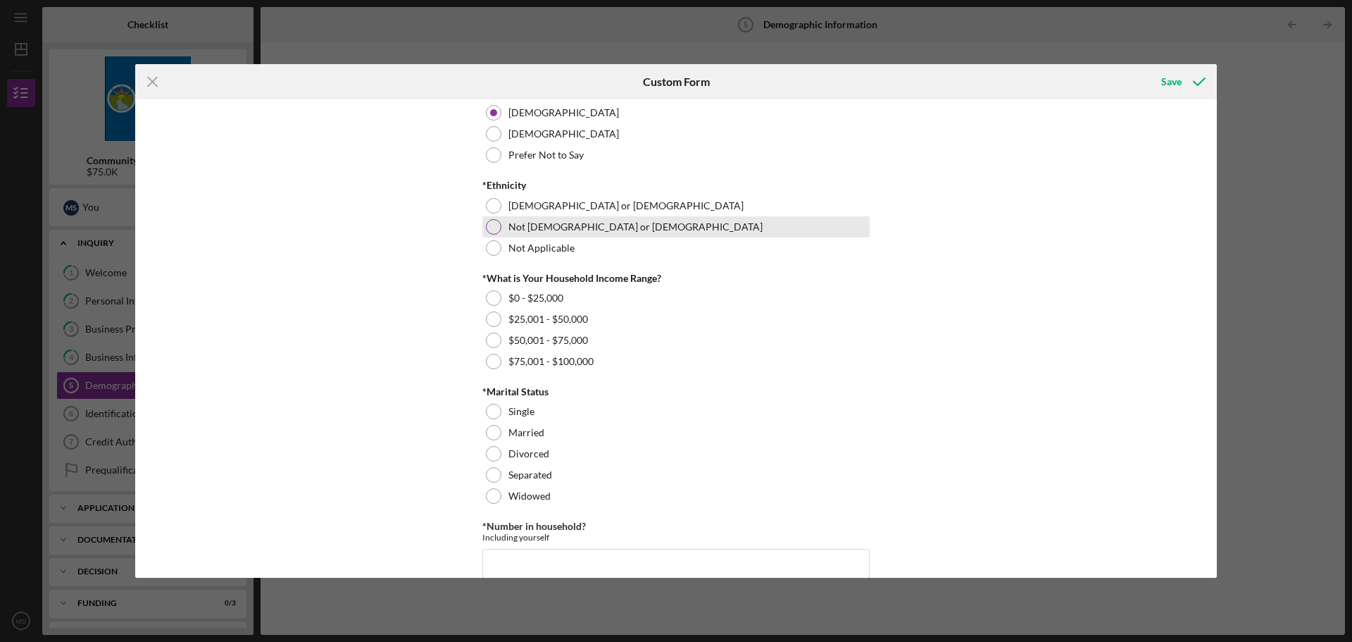
click at [491, 230] on div at bounding box center [493, 226] width 15 height 15
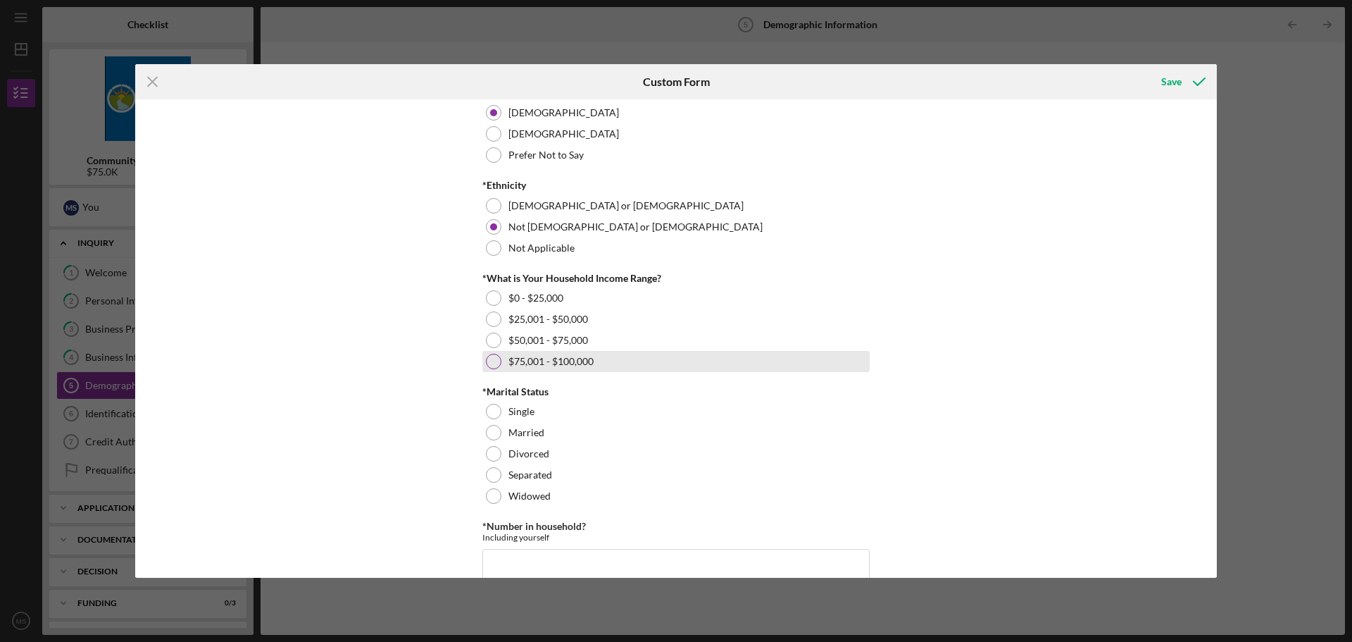
click at [494, 362] on div at bounding box center [493, 361] width 15 height 15
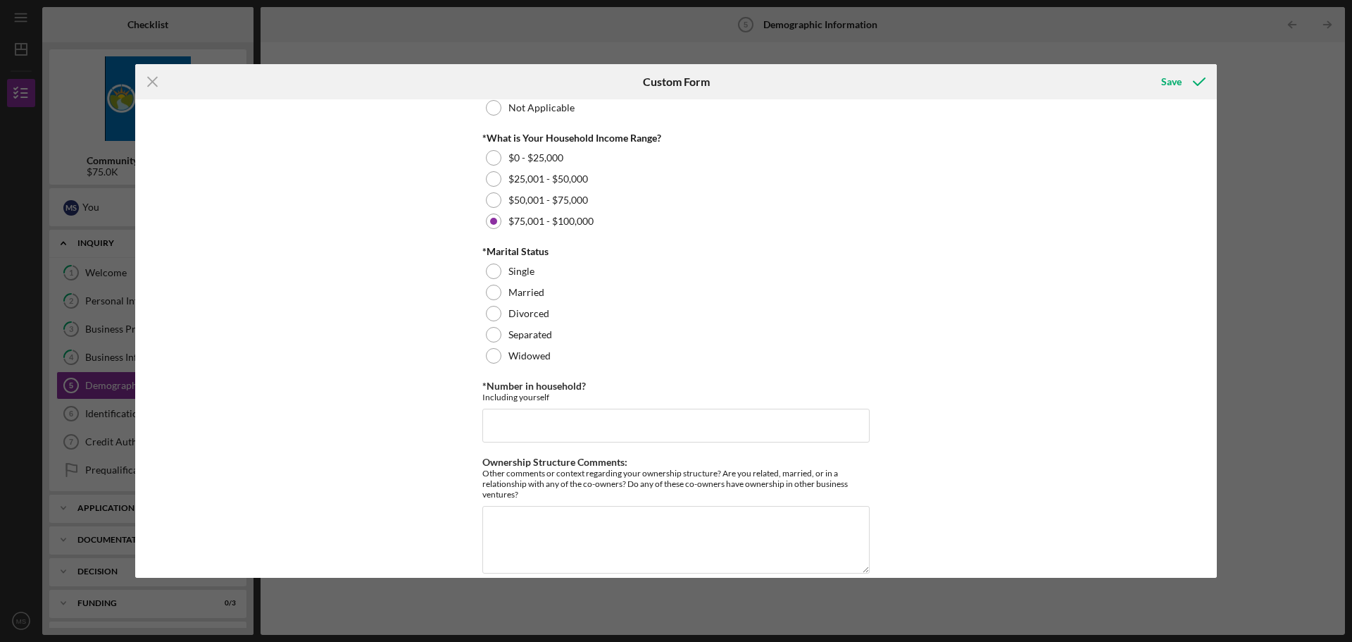
scroll to position [563, 0]
click at [496, 292] on div at bounding box center [493, 291] width 15 height 15
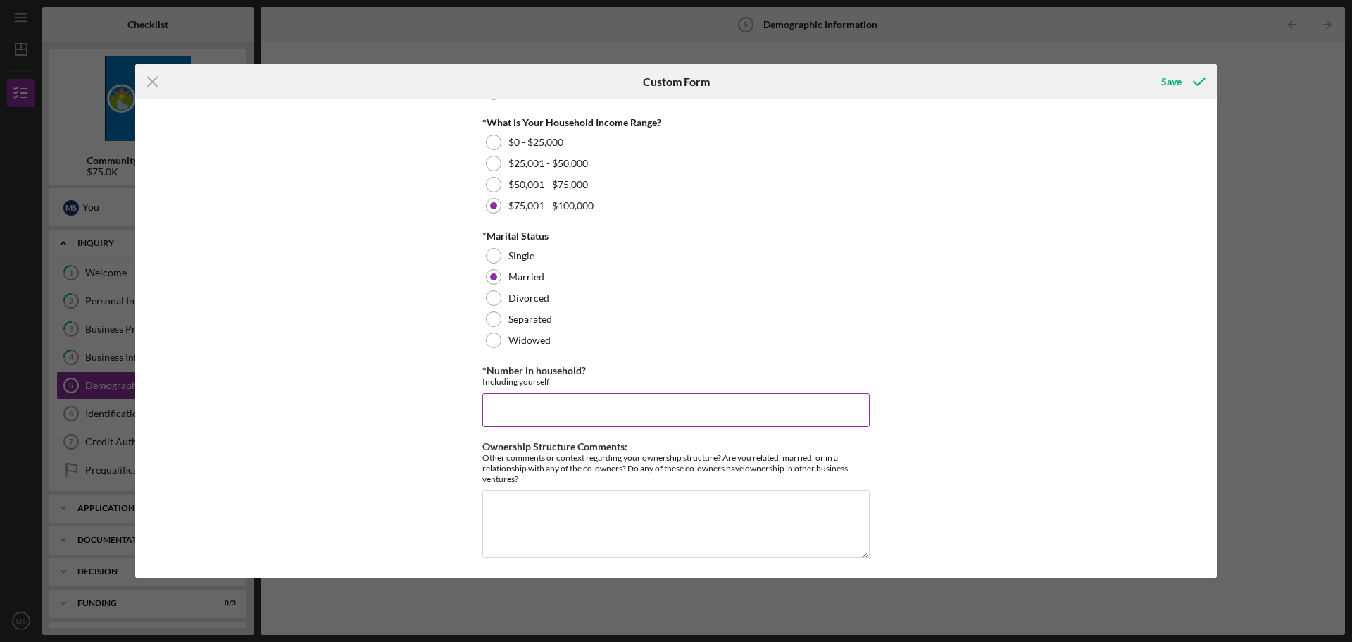
scroll to position [582, 0]
click at [660, 411] on input "*Number in household?" at bounding box center [675, 407] width 387 height 34
type input "5"
click at [590, 492] on textarea "Ownership Structure Comments:" at bounding box center [675, 521] width 387 height 68
drag, startPoint x: 510, startPoint y: 508, endPoint x: 502, endPoint y: 518, distance: 12.5
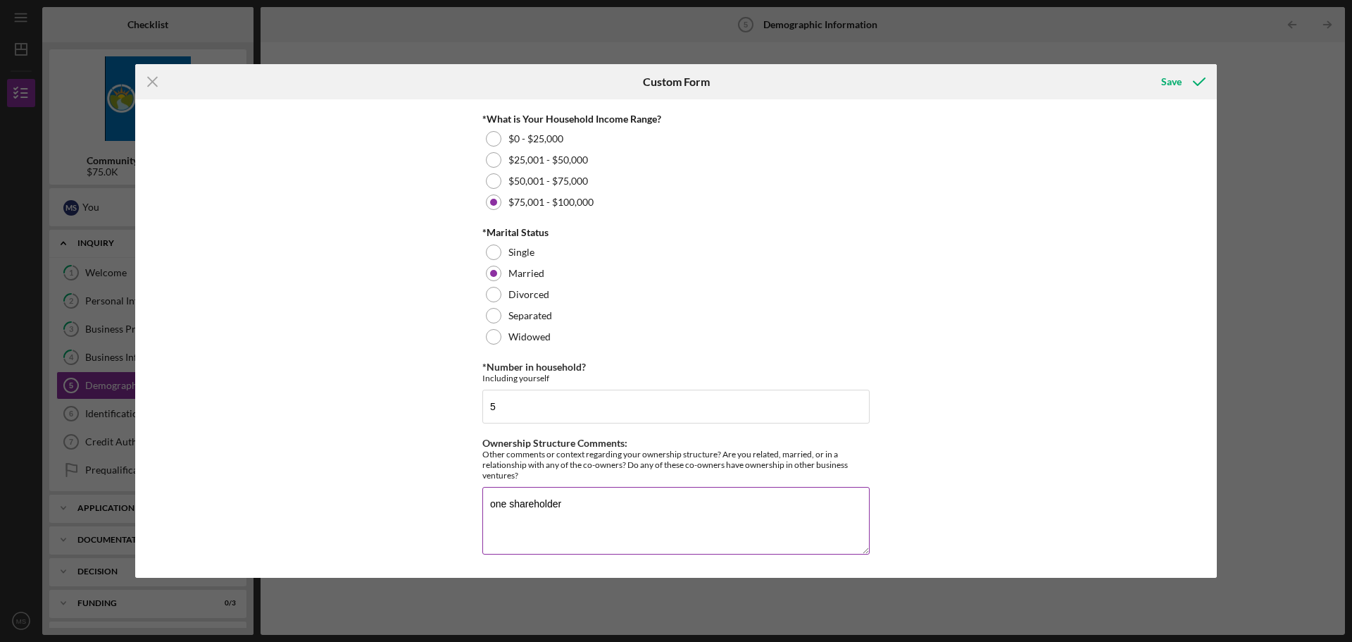
click at [509, 508] on textarea "one shareholder" at bounding box center [675, 521] width 387 height 68
type textarea "one only shareholder"
click at [1168, 89] on div "Save" at bounding box center [1171, 82] width 20 height 28
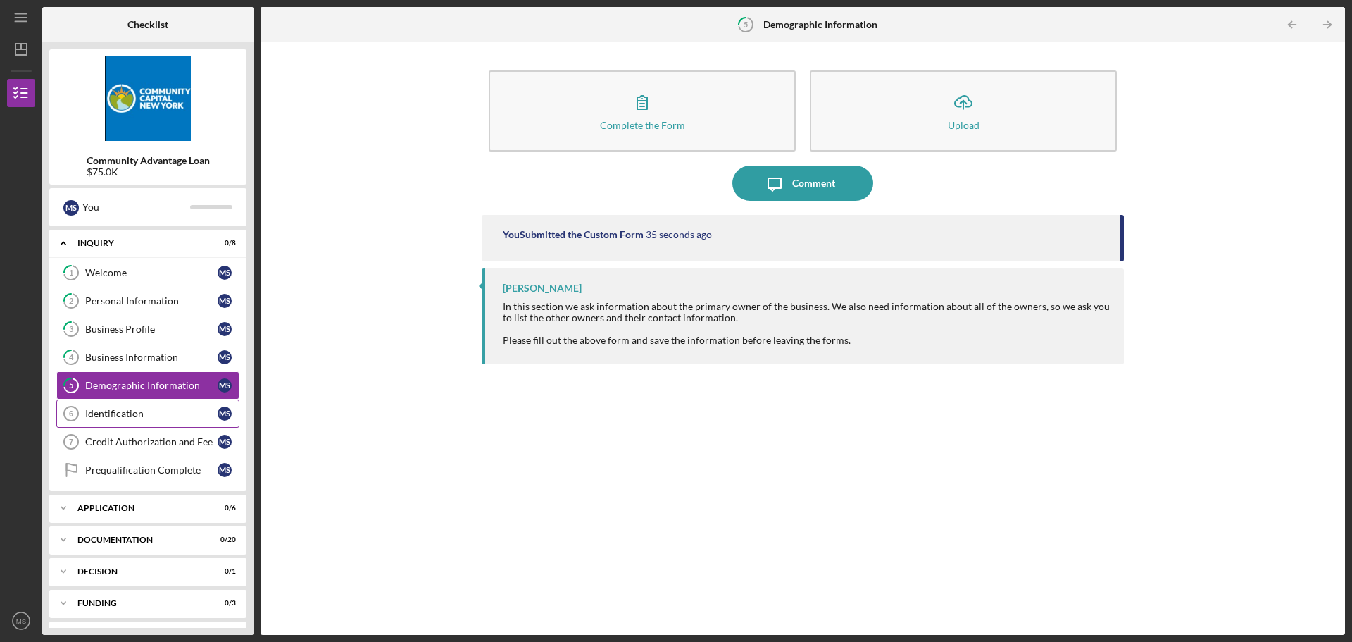
click at [113, 415] on div "Identification" at bounding box center [151, 413] width 132 height 11
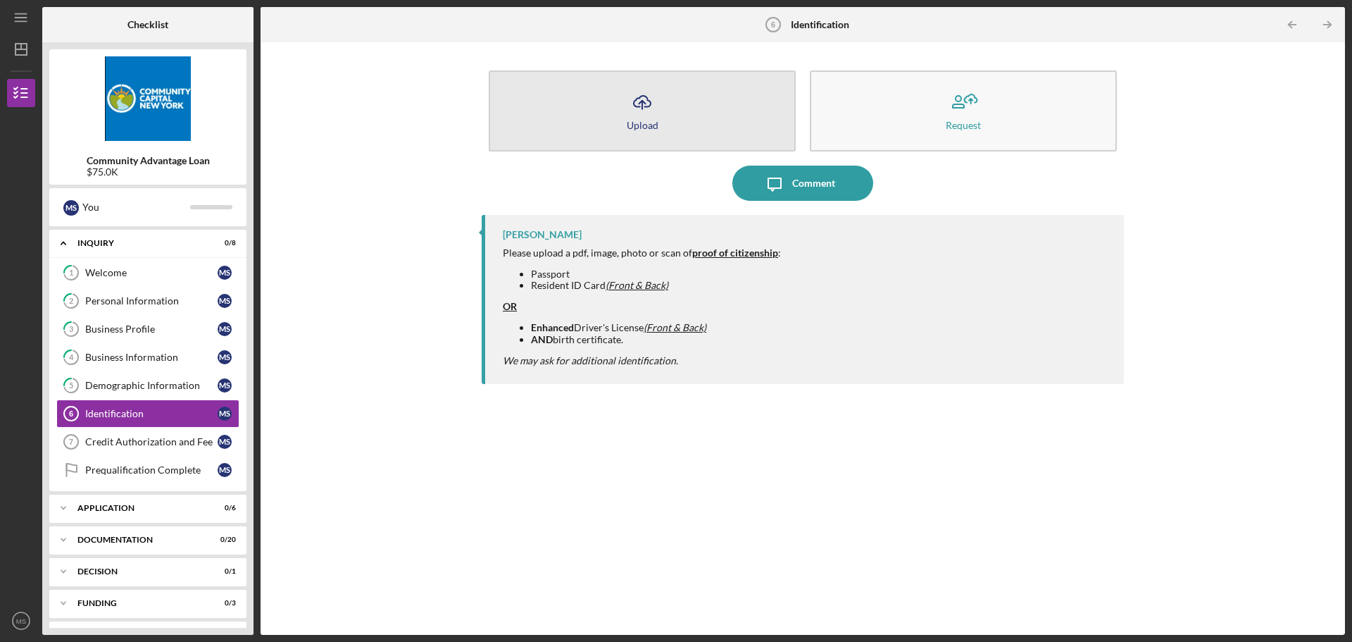
click at [630, 108] on icon "Icon/Upload" at bounding box center [642, 102] width 35 height 35
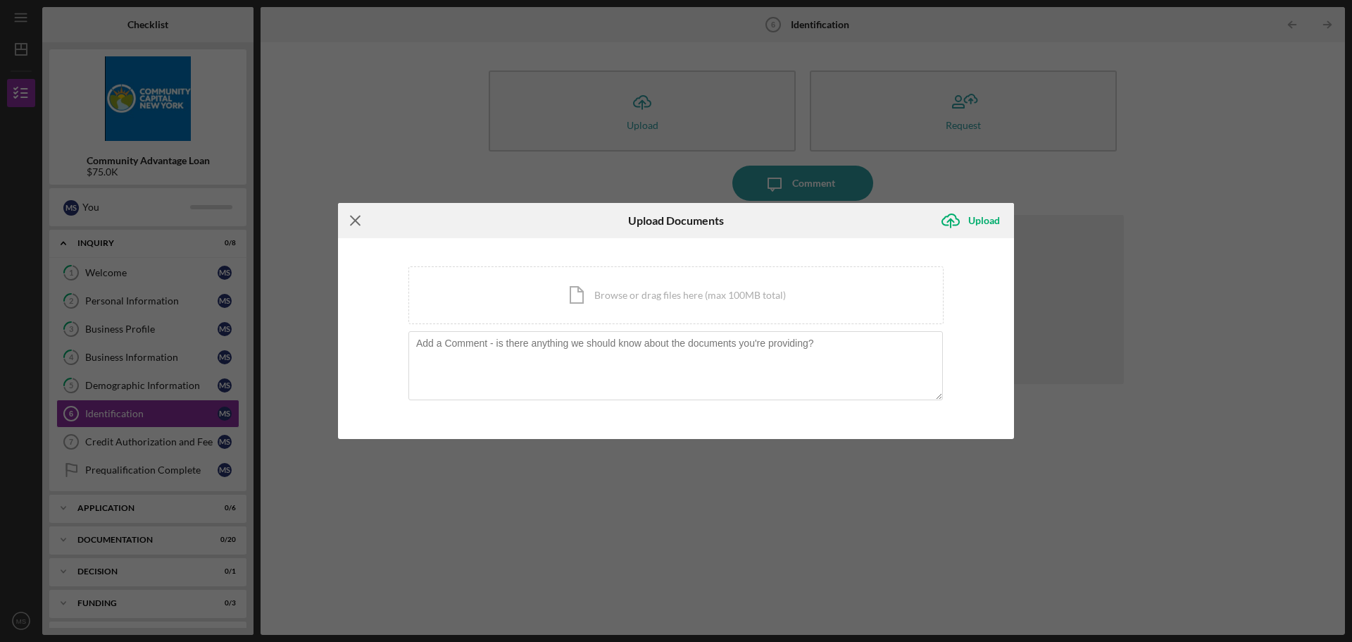
click at [357, 216] on icon "Icon/Menu Close" at bounding box center [355, 220] width 35 height 35
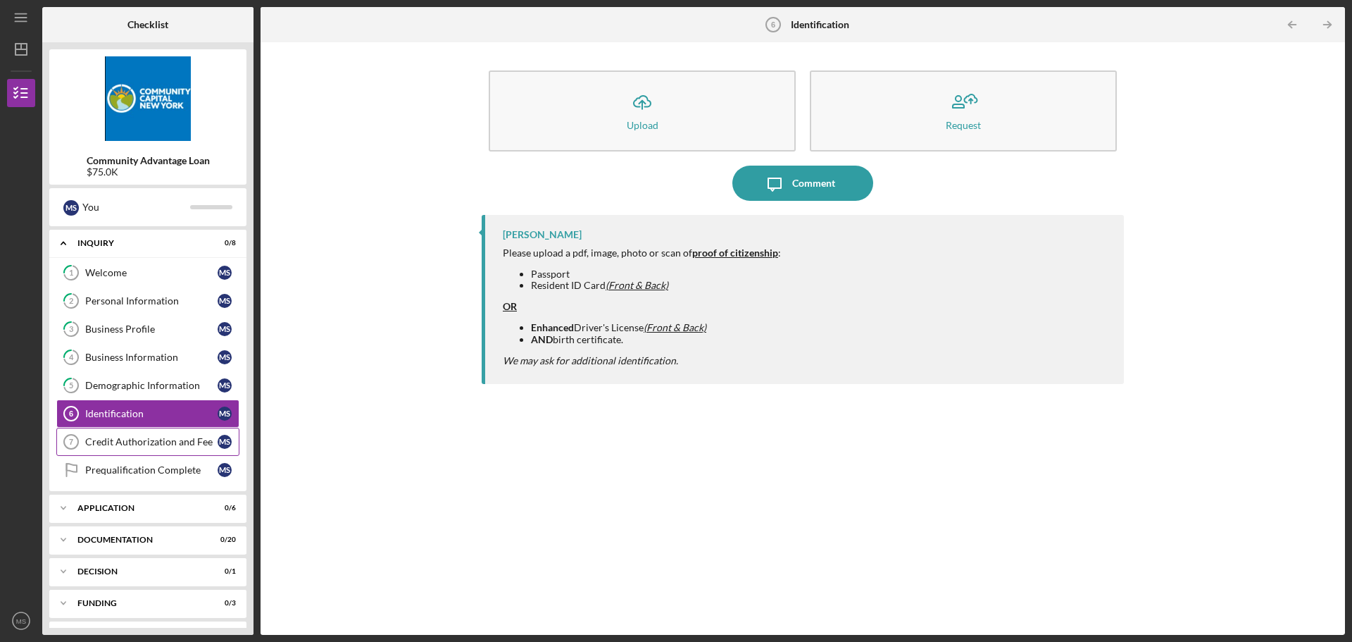
click at [156, 442] on div "Credit Authorization and Fee" at bounding box center [151, 441] width 132 height 11
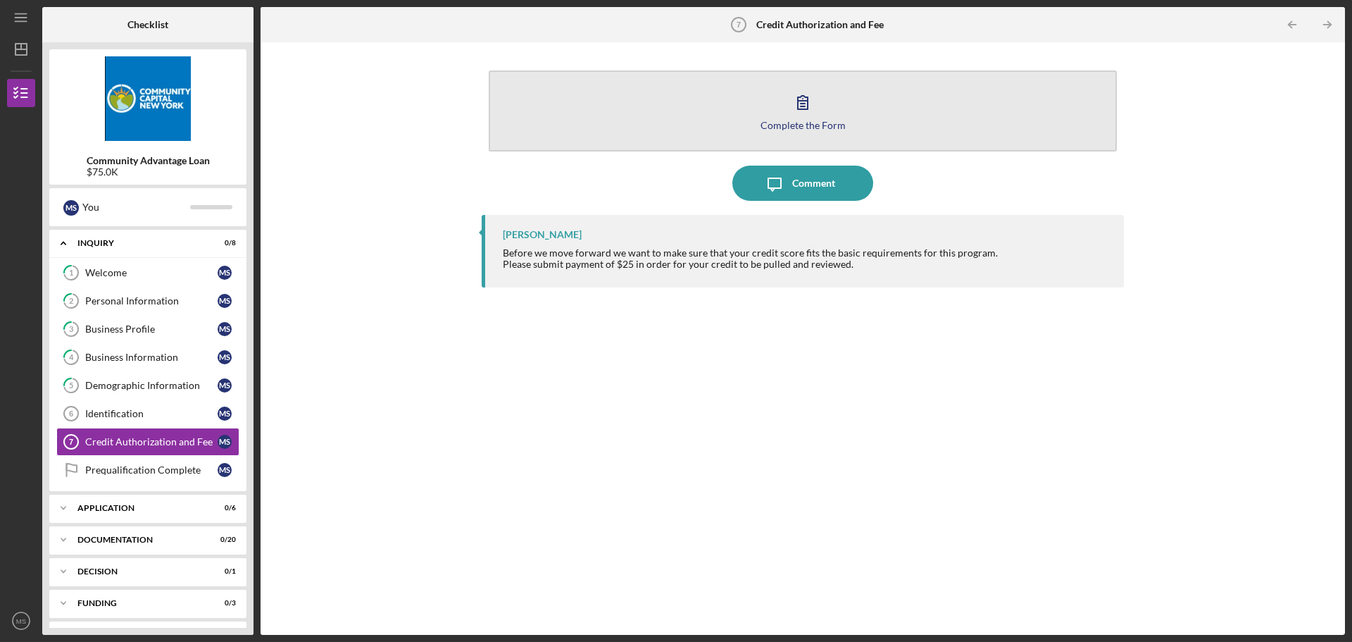
click at [808, 108] on icon "button" at bounding box center [803, 102] width 10 height 13
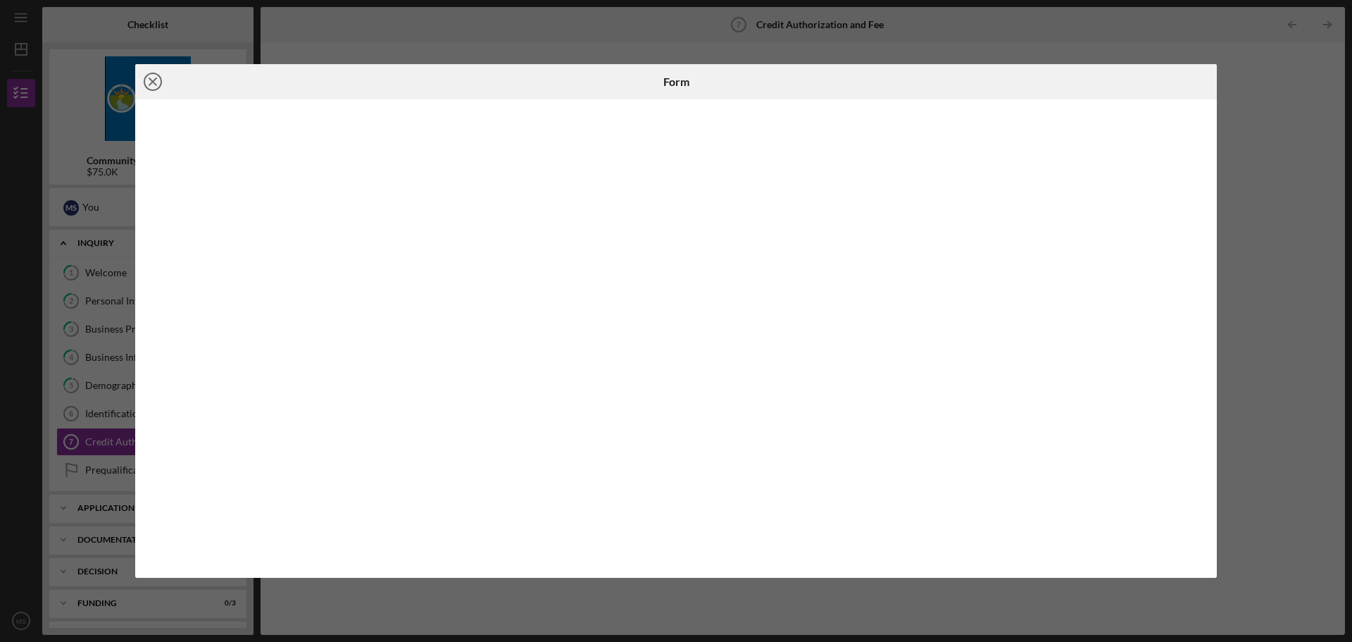
click at [154, 78] on icon "Icon/Close" at bounding box center [152, 81] width 35 height 35
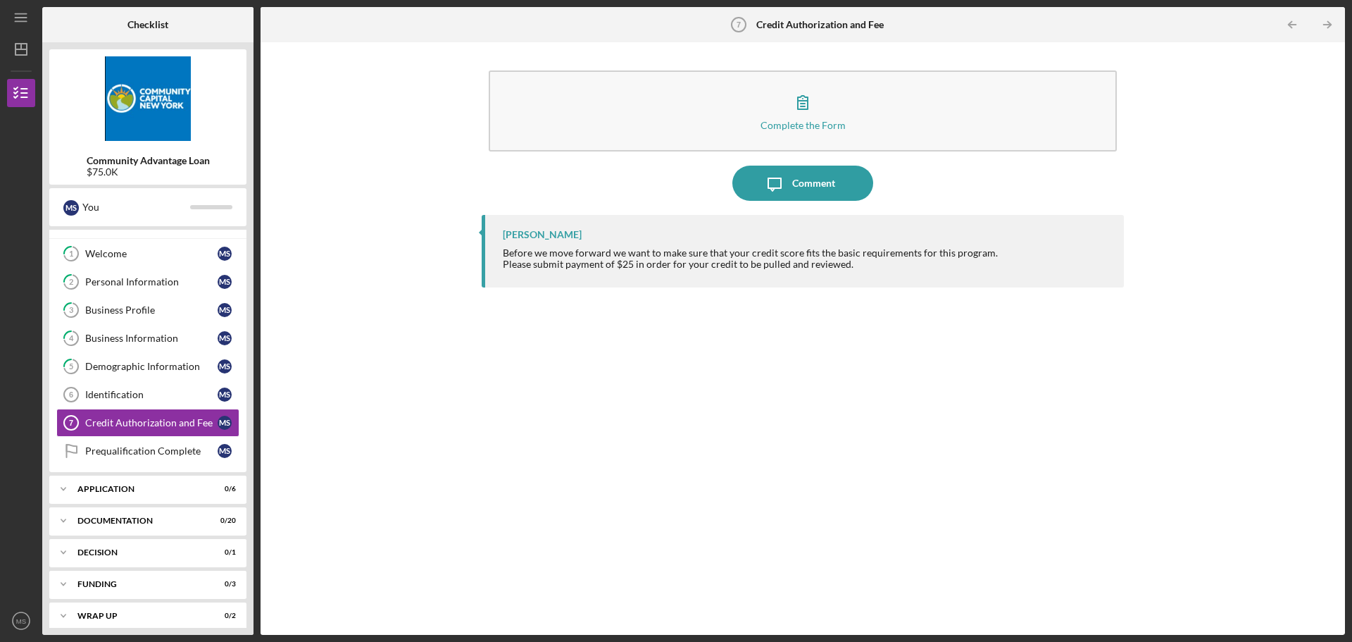
scroll to position [29, 0]
